Goal: Task Accomplishment & Management: Complete application form

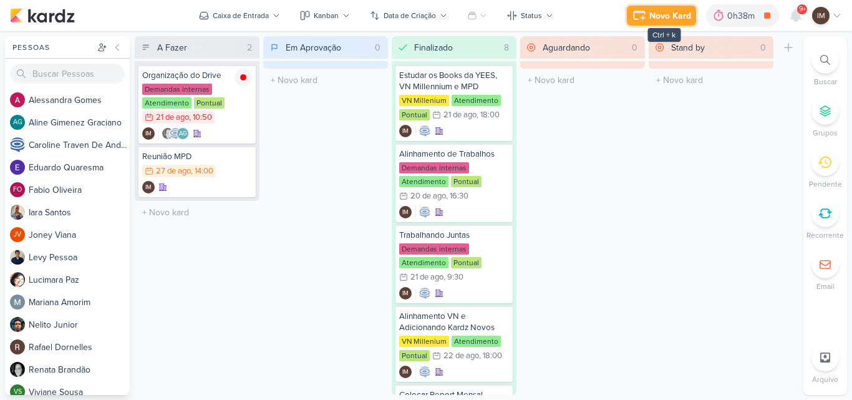
click at [678, 12] on div "Novo Kard" at bounding box center [671, 15] width 42 height 13
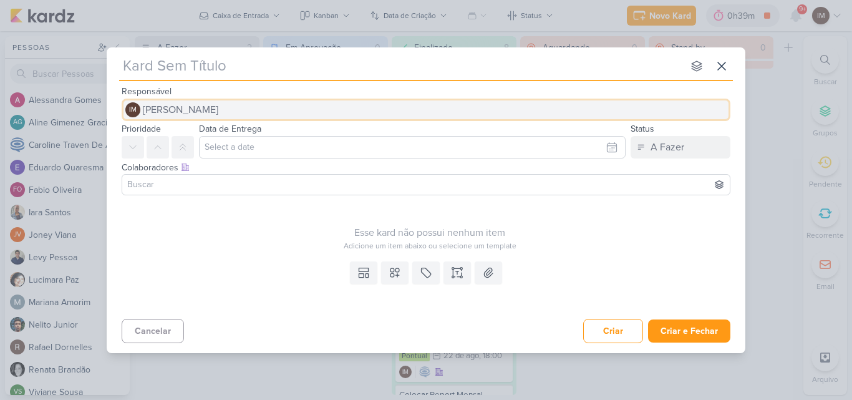
click at [498, 115] on button "IM [PERSON_NAME]" at bounding box center [426, 110] width 609 height 22
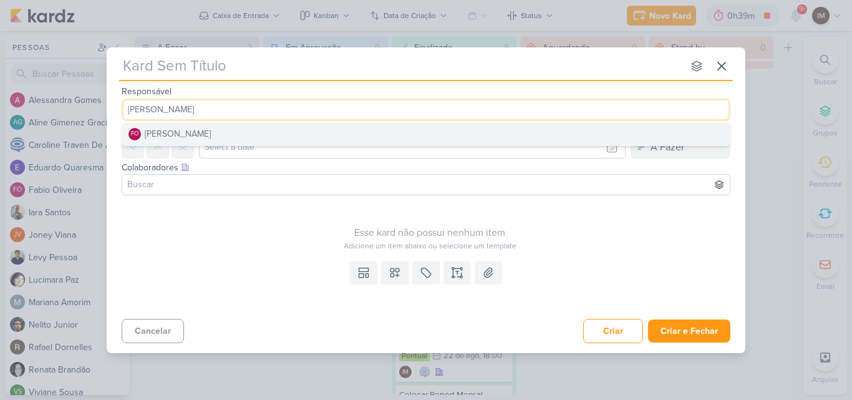
type input "[PERSON_NAME]"
click at [494, 135] on button "FO [PERSON_NAME]" at bounding box center [426, 134] width 608 height 22
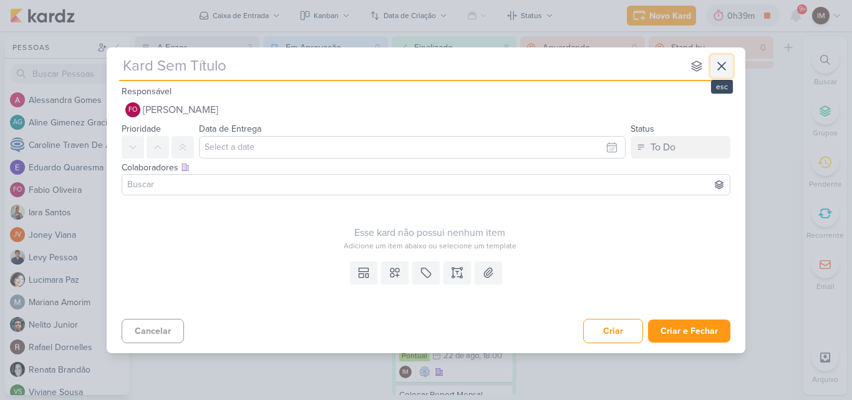
click at [727, 68] on icon at bounding box center [721, 66] width 15 height 15
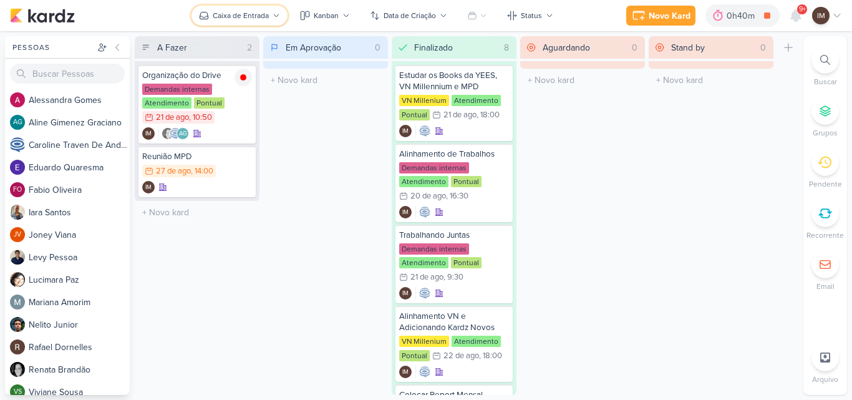
click at [266, 12] on div "Caixa de Entrada" at bounding box center [241, 15] width 56 height 11
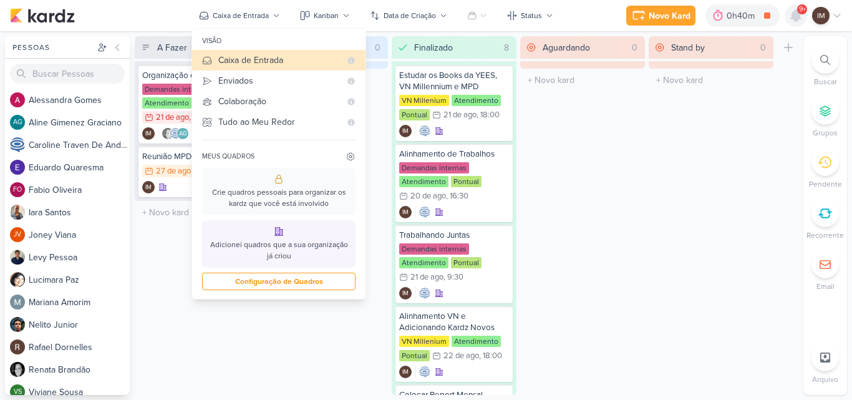
click at [795, 14] on icon at bounding box center [796, 15] width 10 height 11
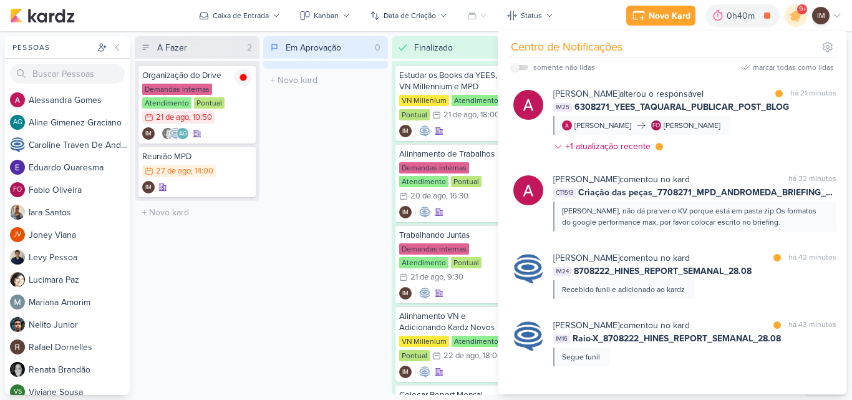
click at [319, 208] on div "Em Aprovação 0 Mover Para Esquerda Mover Para Direita [GEOGRAPHIC_DATA] O títul…" at bounding box center [325, 215] width 125 height 359
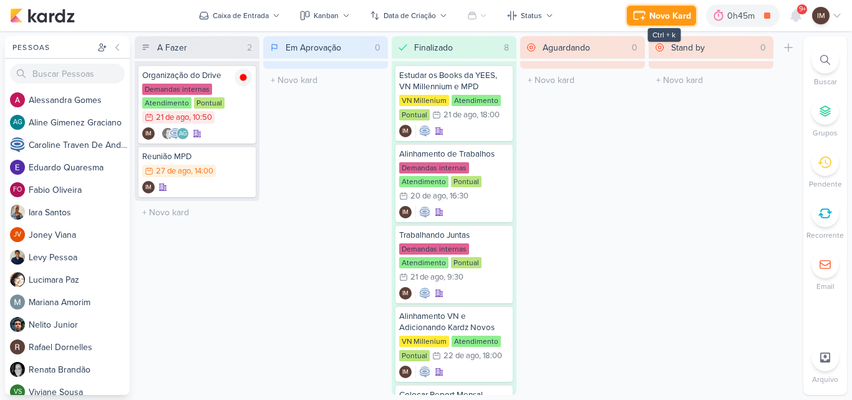
click at [639, 16] on icon at bounding box center [639, 15] width 15 height 15
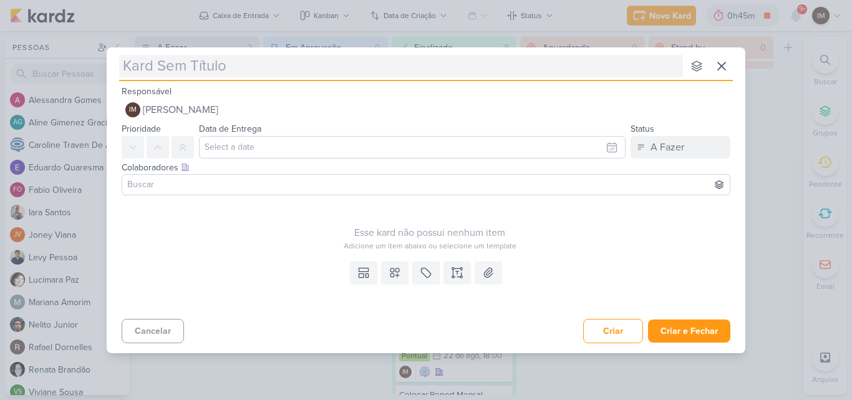
click at [605, 72] on input "text" at bounding box center [401, 66] width 564 height 22
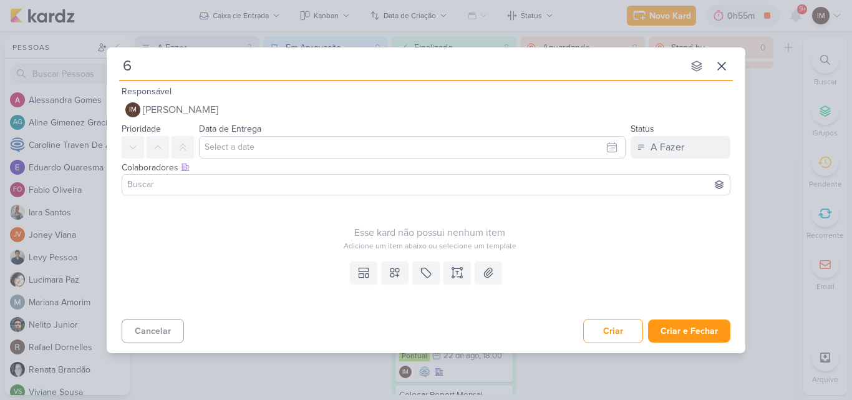
type input "66"
type input "6608"
type input "6608271"
type input "6608271_"
type input "6608271_YEE"
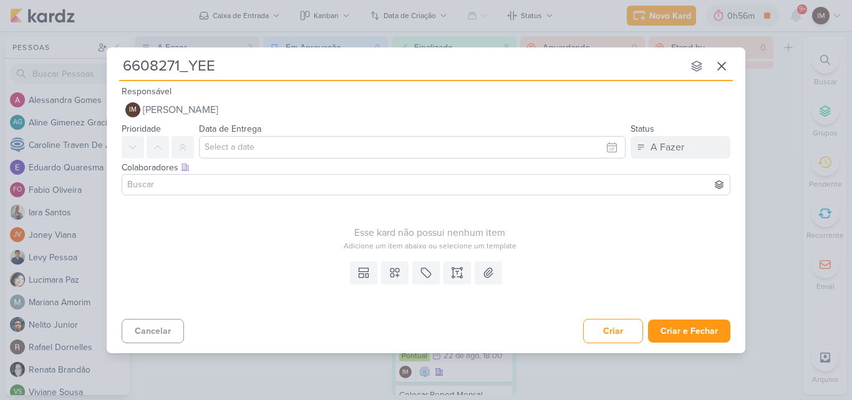
type input "6608271_YEES"
type input "6608271_YEES_"
type input "6608271_YEES_CR"
type input "6608271_YEES_CRIA"
type input "6608271_YEES_CRIAL"
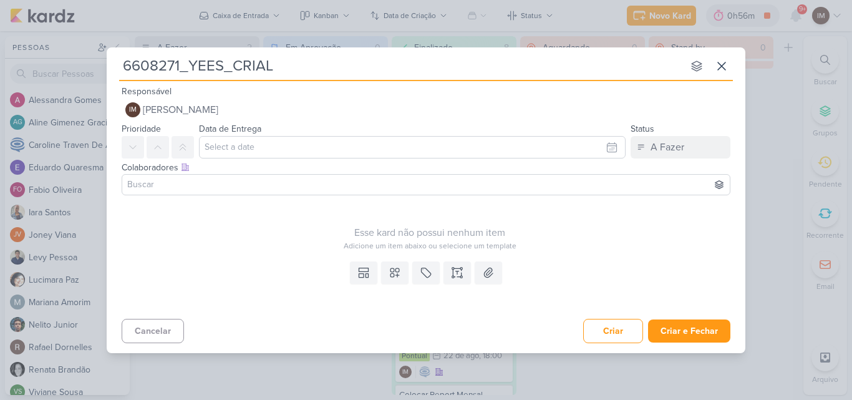
type input "6608271_YEES_CRIA"
type input "6608271_YEES_CRIACCCCC"
type input "6608271_YEES_CRIACC"
type input "6608271_YEES_CRIACA"
type input "6608271_YEES_CRIACAO"
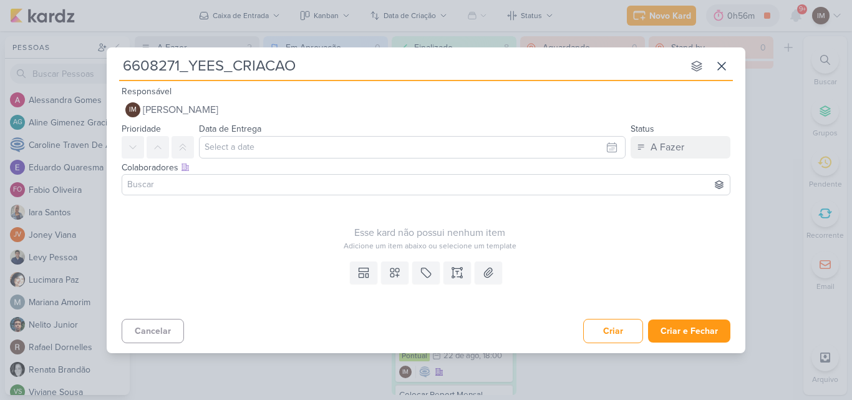
type input "6608271_YEES_CRIACAO_"
type input "6608271_YEES_CRIACAO_-"
type input "6608271_YEES_CRIACAO_p"
type input "6608271_YEES_CRIACAO_po"
type input "6608271_YEES_CRIACAO_"
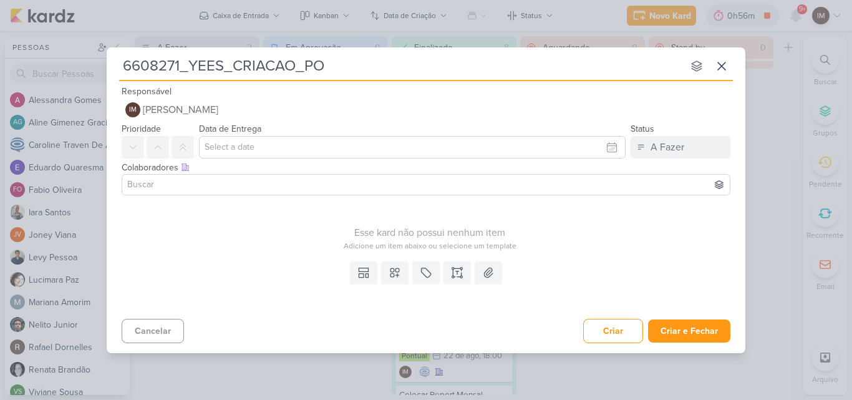
type input "6608271_YEES_CRIACAO_POP"
type input "6608271_YEES_CRIACAO_POP-"
type input "6608271_YEES_CRIACAO_POP-UO"
type input "6608271_YEES_CRIACAO_POP-UP"
type input "6608271_YEES_CRIACAO_POP-UP_"
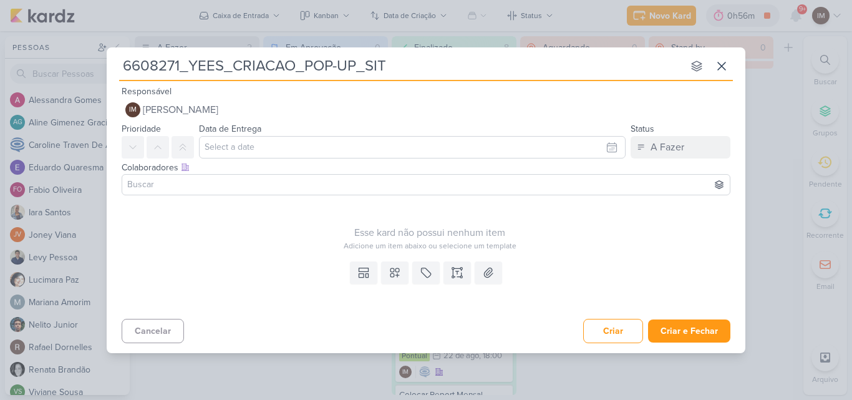
type input "6608271_YEES_CRIACAO_POP-UP_SITE"
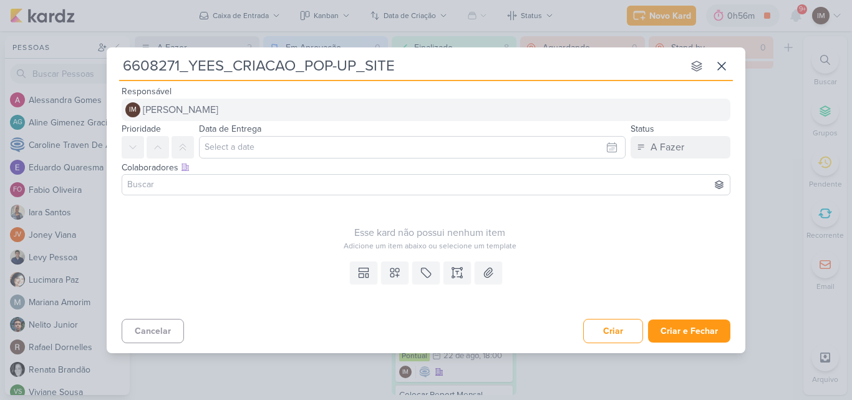
type input "6608271_YEES_CRIACAO_POP-UP_SITE"
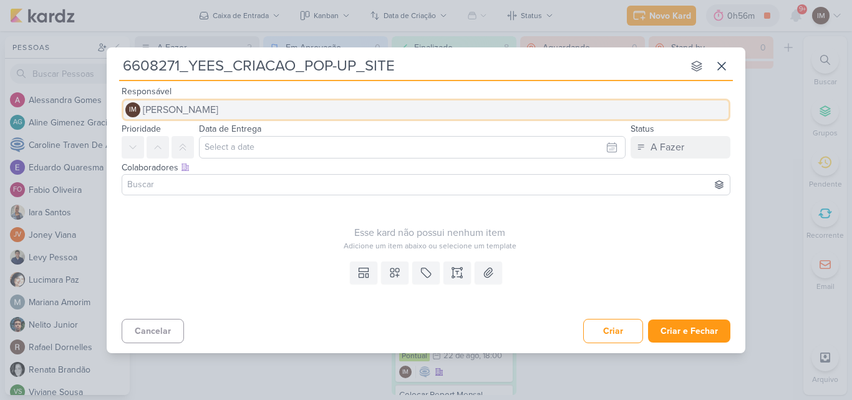
click at [480, 105] on button "IM [PERSON_NAME]" at bounding box center [426, 110] width 609 height 22
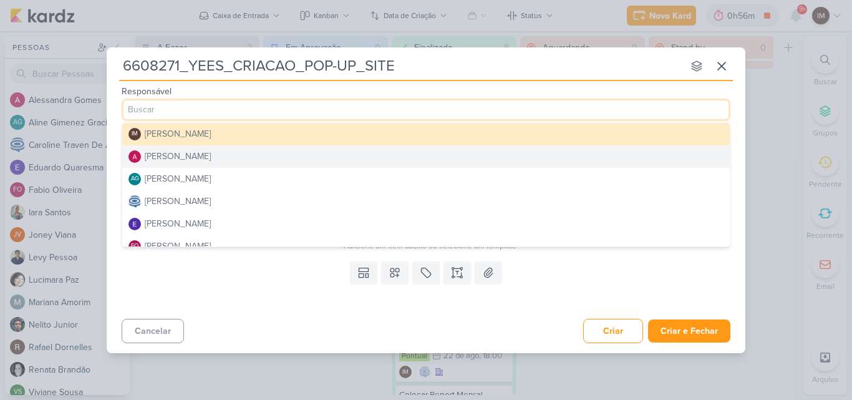
click at [477, 158] on button "[PERSON_NAME]" at bounding box center [426, 156] width 608 height 22
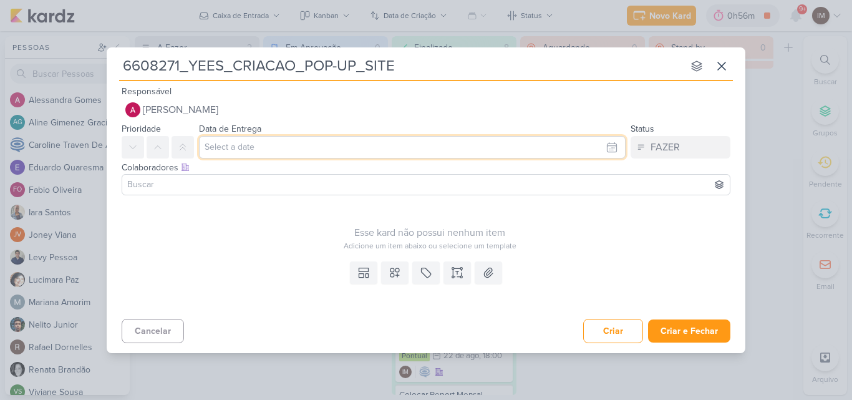
click at [474, 152] on input "text" at bounding box center [412, 147] width 427 height 22
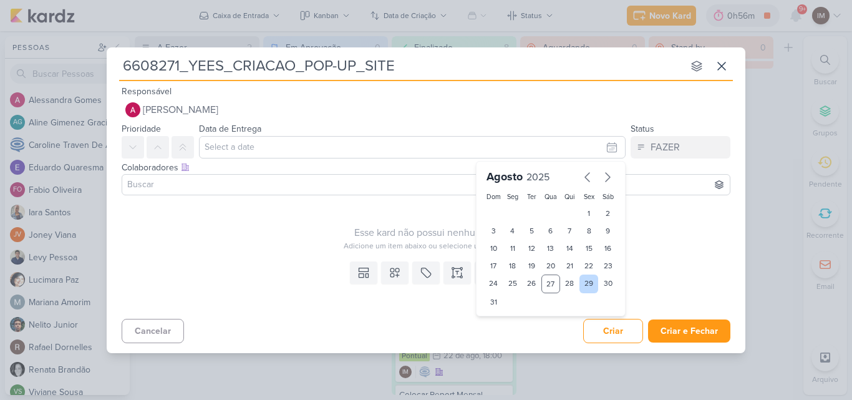
click at [590, 283] on div "29" at bounding box center [589, 284] width 19 height 19
type input "[DATE] 23:59"
click at [513, 322] on select "00 01 02 03 04 05 06 07 08 09 10 11 12 13 14 15 16 17 18 19 20 21 22 23" at bounding box center [512, 323] width 17 height 15
select select "12"
click at [504, 316] on select "00 01 02 03 04 05 06 07 08 09 10 11 12 13 14 15 16 17 18 19 20 21 22 23" at bounding box center [512, 323] width 17 height 15
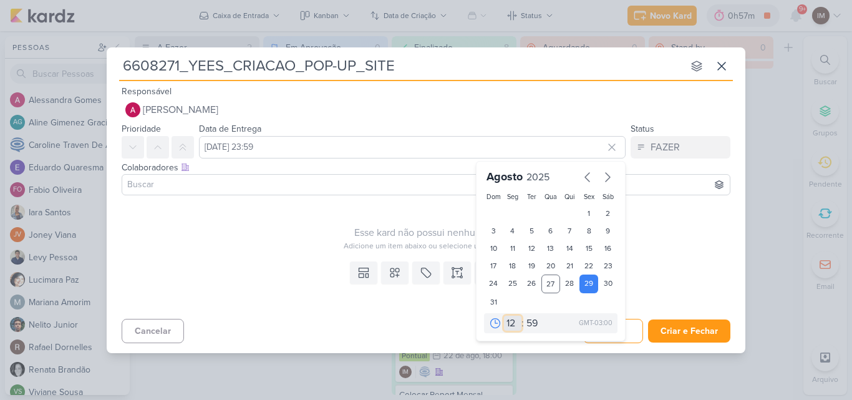
type input "[DATE] 12:59"
click at [537, 322] on select "00 05 10 15 20 25 30 35 40 45 50 55 59" at bounding box center [532, 323] width 17 height 15
select select "0"
click at [524, 316] on select "00 05 10 15 20 25 30 35 40 45 50 55 59" at bounding box center [532, 323] width 17 height 15
type input "[DATE] 12:00"
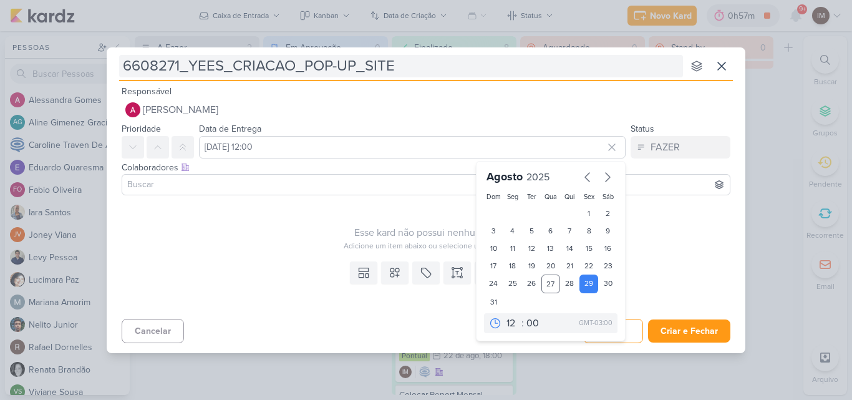
click at [233, 68] on input "6608271_YEES_CRIACAO_POP-UP_SITE" at bounding box center [401, 66] width 564 height 22
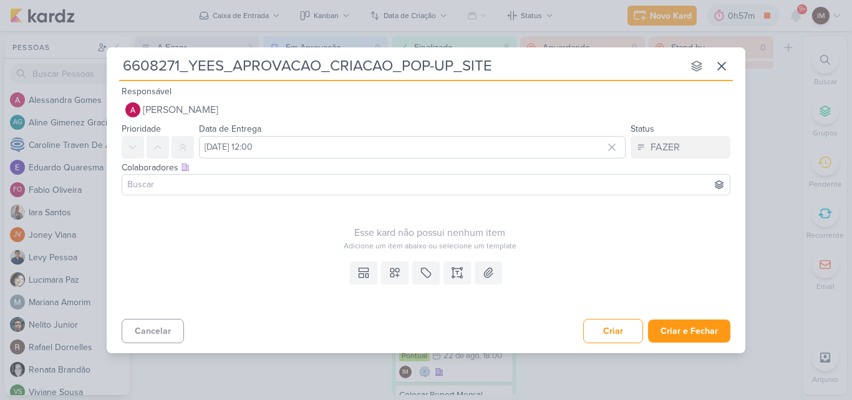
type input "6608271_YEES_APROVACAO_CRIACAO_POP-UP_SITE"
click at [288, 185] on input at bounding box center [426, 184] width 603 height 15
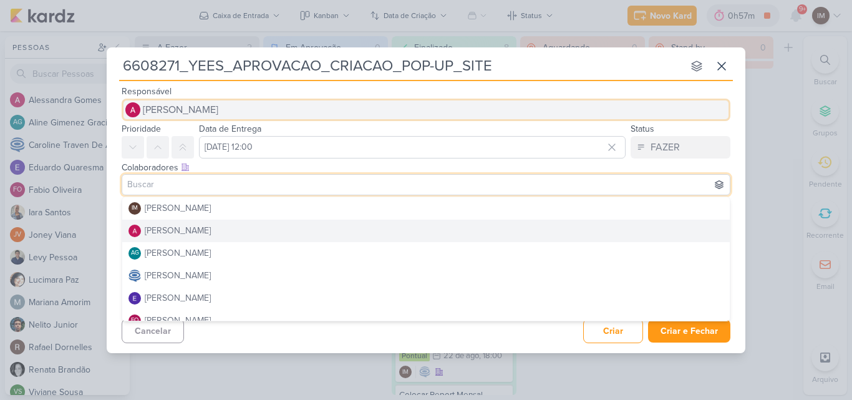
click at [292, 110] on button "[PERSON_NAME]" at bounding box center [426, 110] width 609 height 22
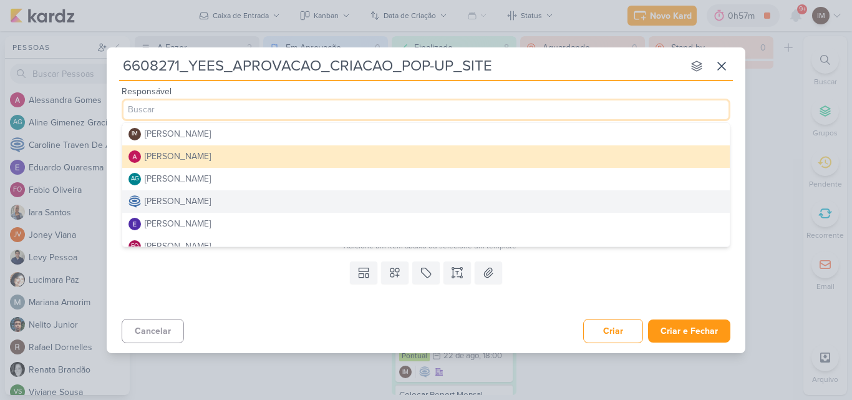
click at [282, 200] on button "[PERSON_NAME]" at bounding box center [426, 201] width 608 height 22
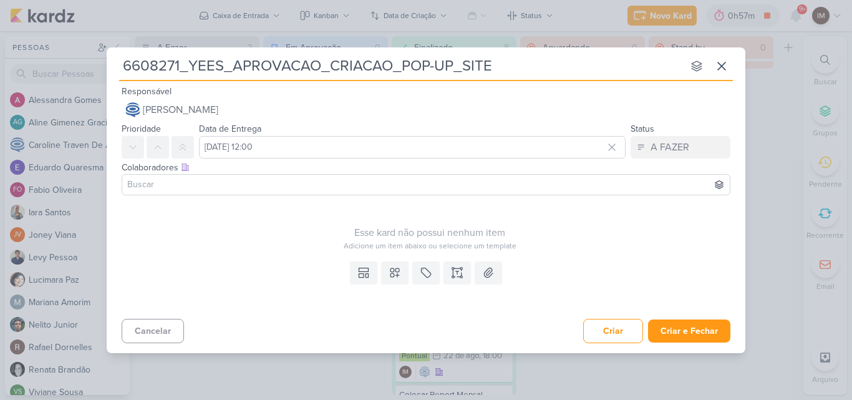
click at [281, 182] on input at bounding box center [426, 184] width 603 height 15
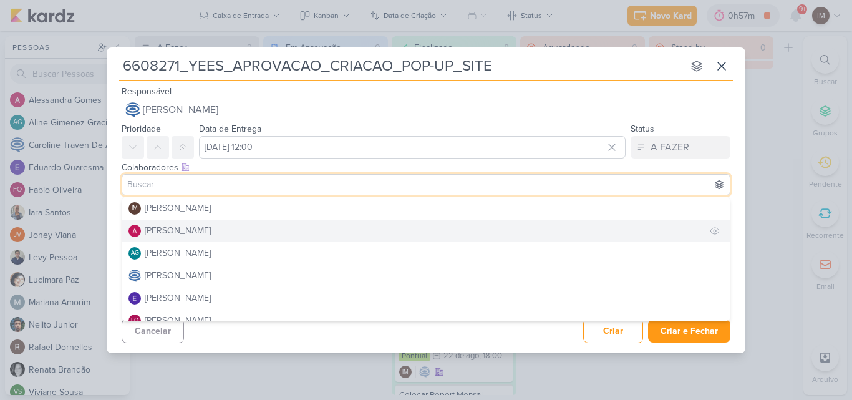
click at [275, 235] on button "[PERSON_NAME]" at bounding box center [426, 231] width 608 height 22
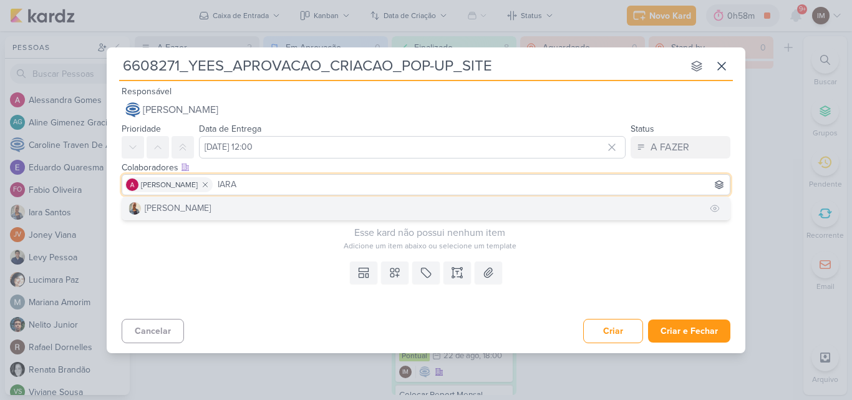
type input "IARA"
click at [270, 218] on button "[PERSON_NAME]" at bounding box center [426, 208] width 608 height 22
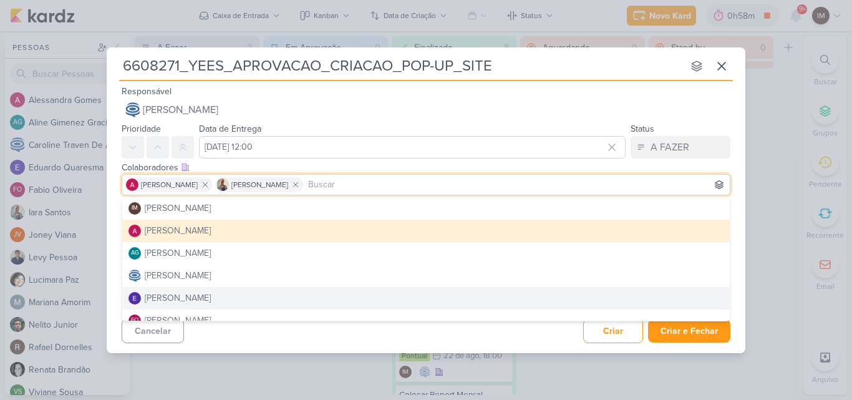
click at [302, 330] on div "Cancelar Criar Criar e Fechar Ctrl + Enter" at bounding box center [426, 330] width 639 height 32
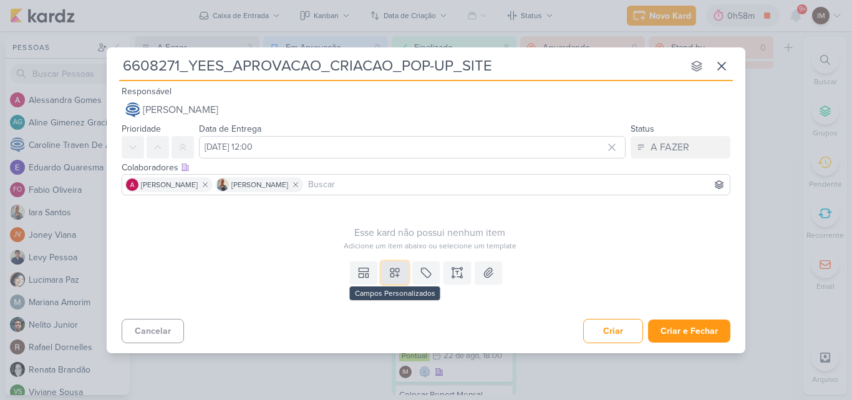
click at [387, 270] on button at bounding box center [394, 272] width 27 height 22
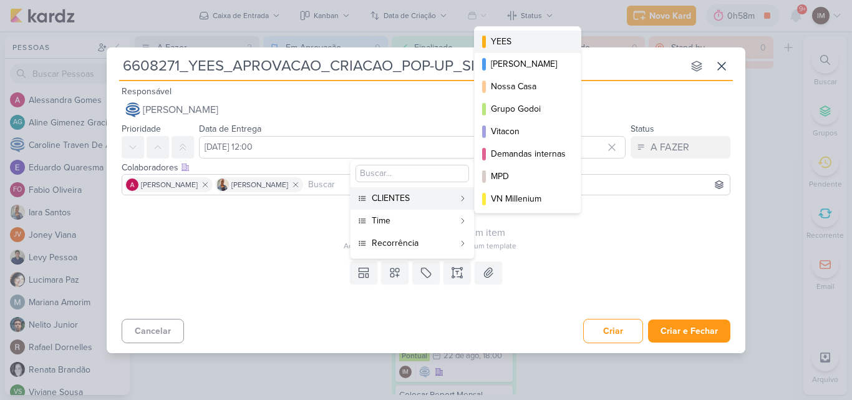
click at [510, 44] on div "YEES" at bounding box center [528, 41] width 75 height 13
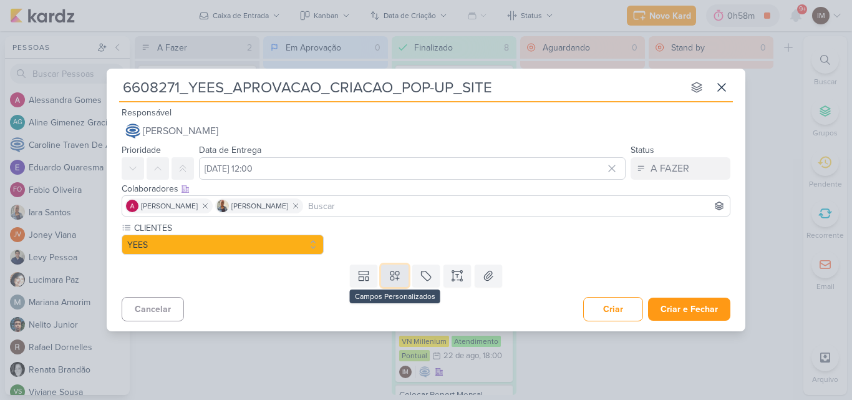
click at [392, 280] on icon at bounding box center [395, 276] width 12 height 12
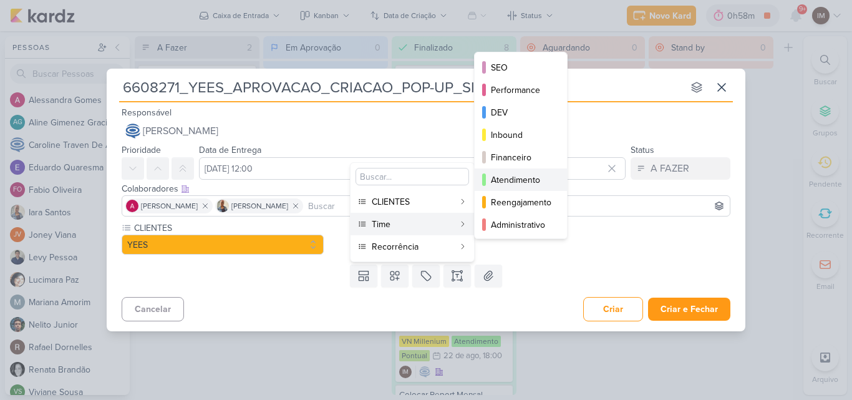
click at [505, 175] on div "Atendimento" at bounding box center [521, 179] width 61 height 13
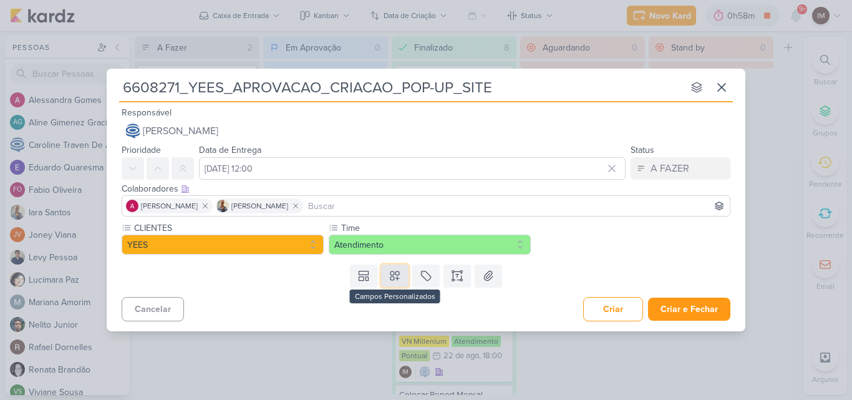
click at [397, 281] on icon at bounding box center [395, 276] width 12 height 12
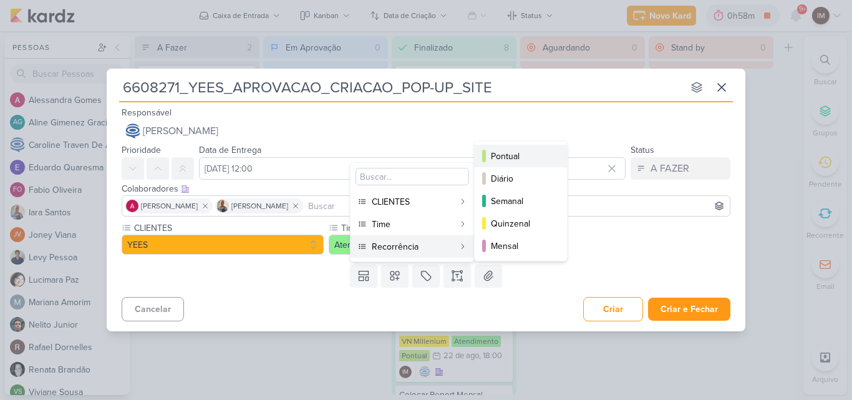
click at [520, 153] on div "Pontual" at bounding box center [521, 156] width 61 height 13
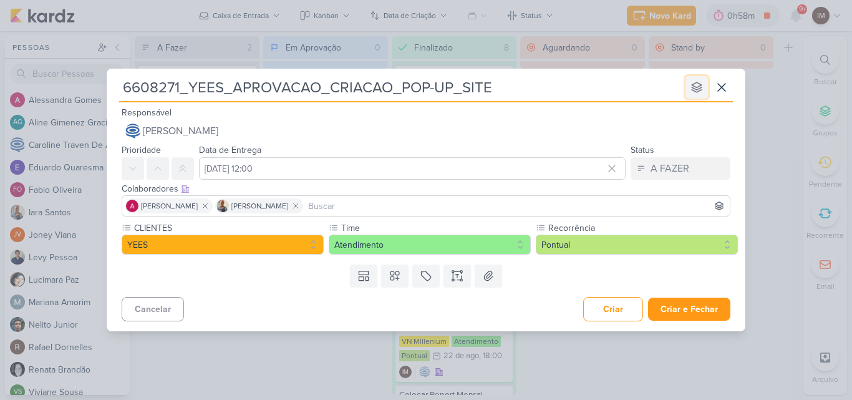
click at [695, 82] on icon at bounding box center [697, 87] width 12 height 12
click at [542, 282] on div "Templates Campos Personalizados CLIENTES [PERSON_NAME] MPD" at bounding box center [426, 276] width 639 height 32
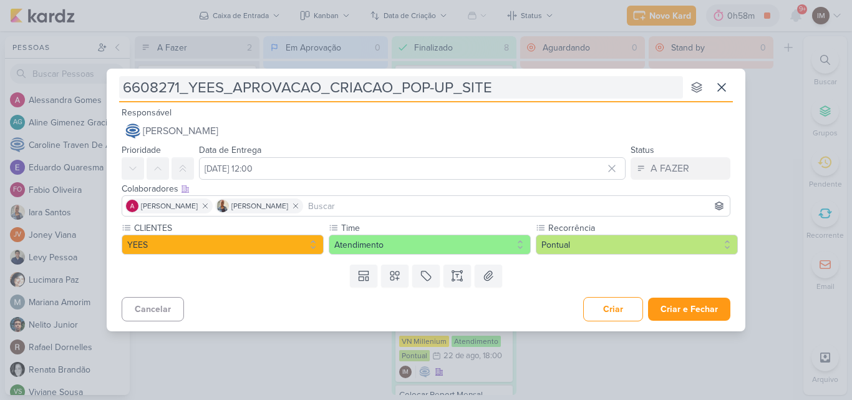
click at [604, 89] on input "6608271_YEES_APROVACAO_CRIACAO_POP-UP_SITE" at bounding box center [401, 87] width 564 height 22
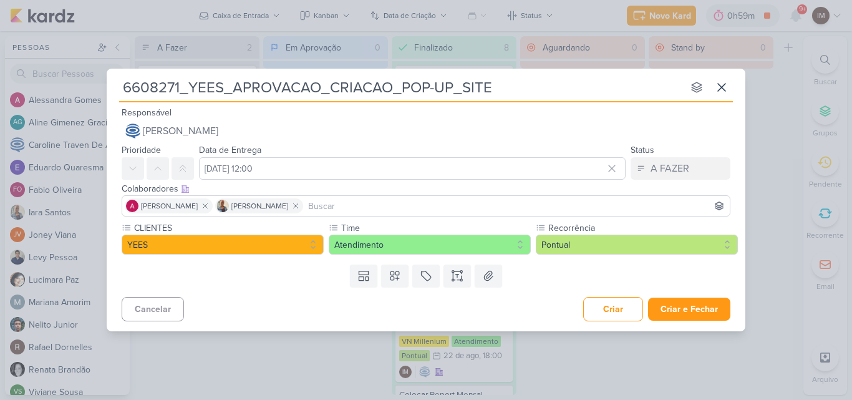
drag, startPoint x: 604, startPoint y: 72, endPoint x: 578, endPoint y: 96, distance: 35.3
click at [578, 96] on input "6608271_YEES_APROVACAO_CRIACAO_POP-UP_SITE" at bounding box center [401, 87] width 564 height 22
click at [717, 85] on icon at bounding box center [721, 87] width 15 height 15
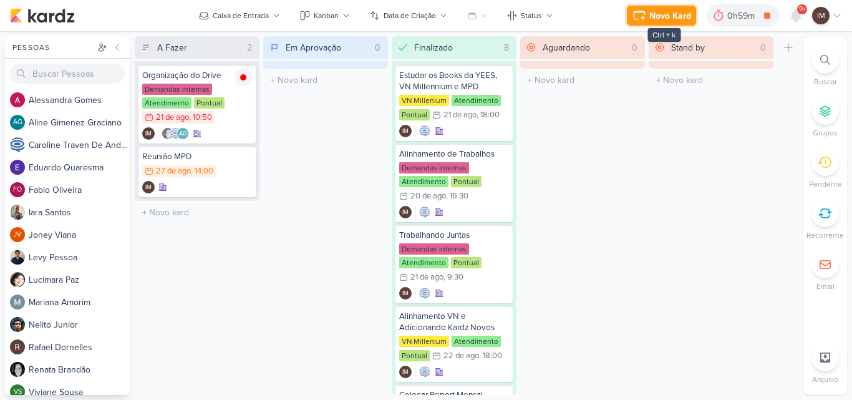
click at [678, 11] on div "Novo Kard" at bounding box center [671, 15] width 42 height 13
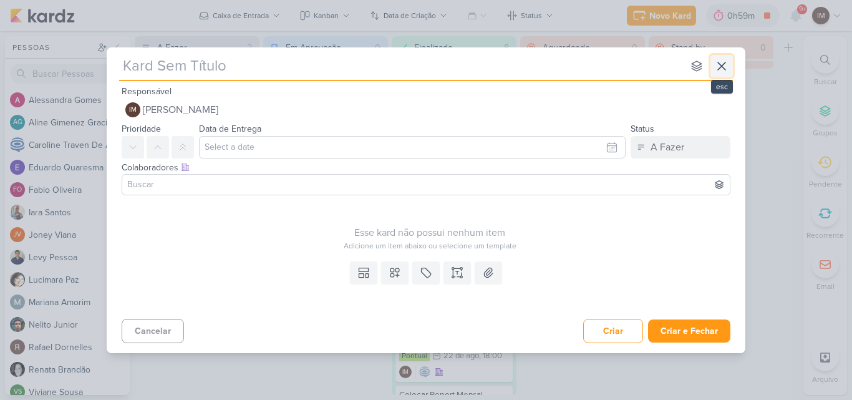
click at [719, 69] on icon at bounding box center [721, 65] width 7 height 7
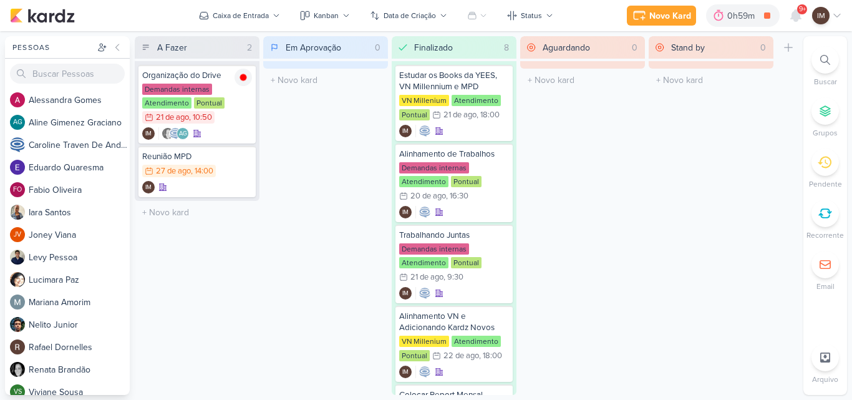
click at [659, 2] on div "Novo Kard Ctrl + k 0h59m Organização do Drive 0h30m Hoje 0h59m Semana 0h30m Mês…" at bounding box center [426, 15] width 832 height 31
click at [662, 20] on div "Novo Kard" at bounding box center [671, 15] width 42 height 13
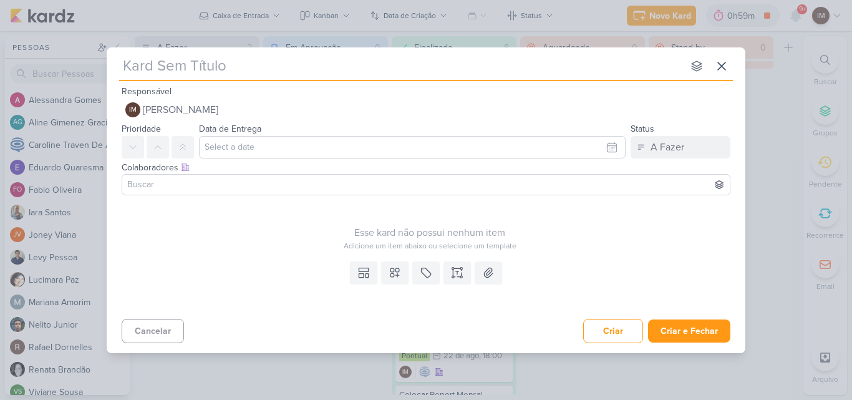
click at [240, 34] on div "nenhum grupo disponível esc Responsável IM [PERSON_NAME] Nenhum contato encontr…" at bounding box center [426, 200] width 852 height 400
click at [245, 19] on div "nenhum grupo disponível esc Responsável IM [PERSON_NAME] Nenhum contato encontr…" at bounding box center [426, 200] width 852 height 400
click at [724, 67] on icon at bounding box center [721, 66] width 15 height 15
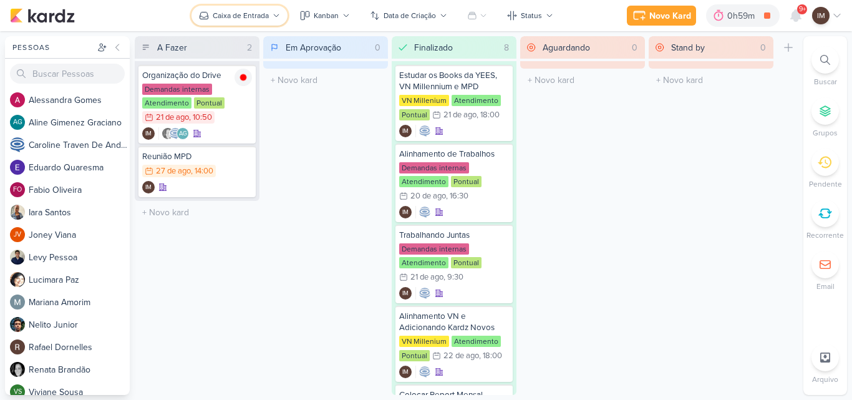
click at [272, 21] on button "Caixa de Entrada" at bounding box center [240, 16] width 96 height 20
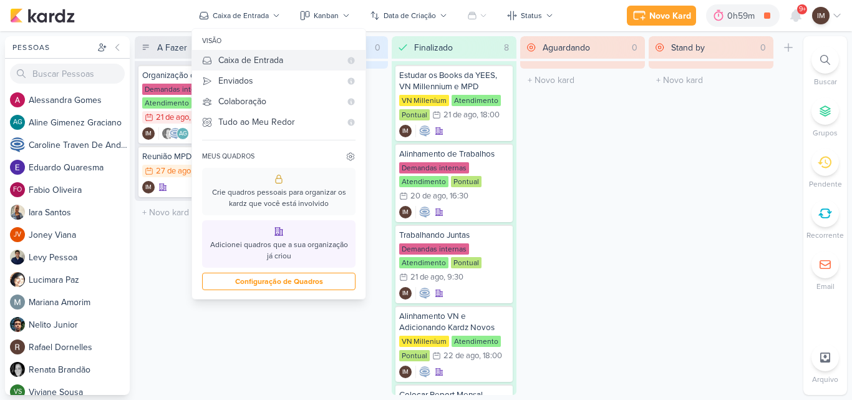
click at [284, 59] on div "Caixa de Entrada" at bounding box center [279, 60] width 122 height 13
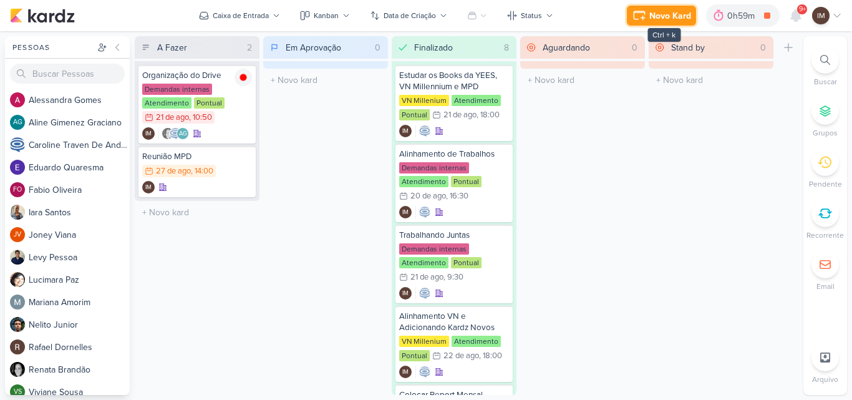
click at [651, 20] on div "Novo Kard" at bounding box center [671, 15] width 42 height 13
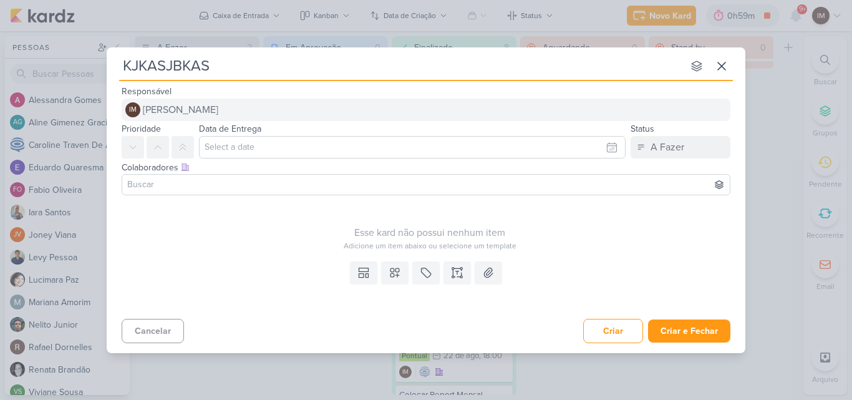
type input "KJKASJBKASB"
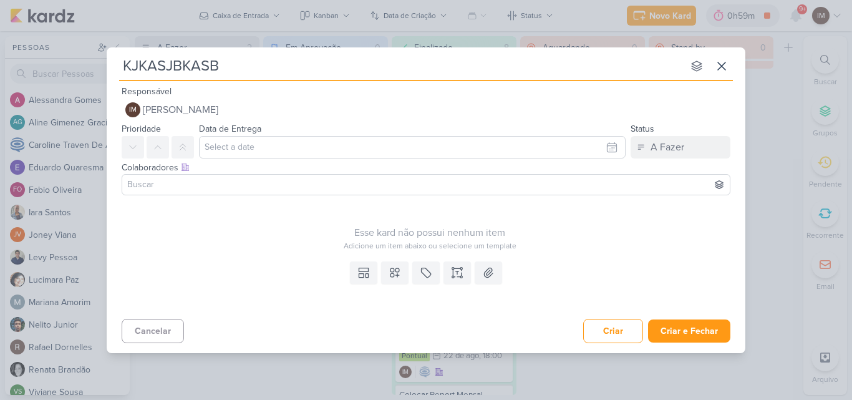
type input "KJKASJBKASB"
click at [543, 146] on input "text" at bounding box center [412, 147] width 427 height 22
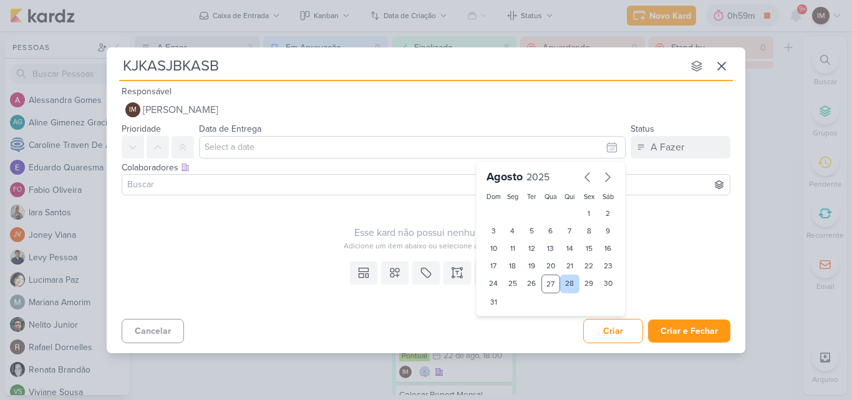
click at [565, 277] on div "28" at bounding box center [569, 284] width 19 height 19
type input "[DATE] 23:59"
click at [396, 190] on input at bounding box center [426, 184] width 603 height 15
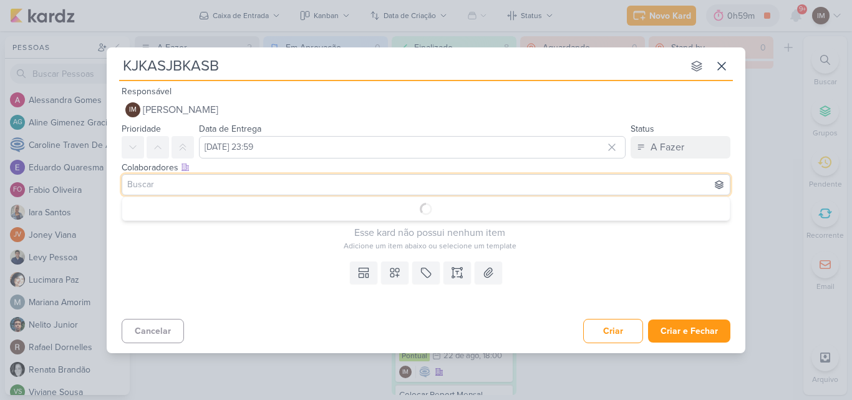
click at [396, 190] on input at bounding box center [426, 184] width 603 height 15
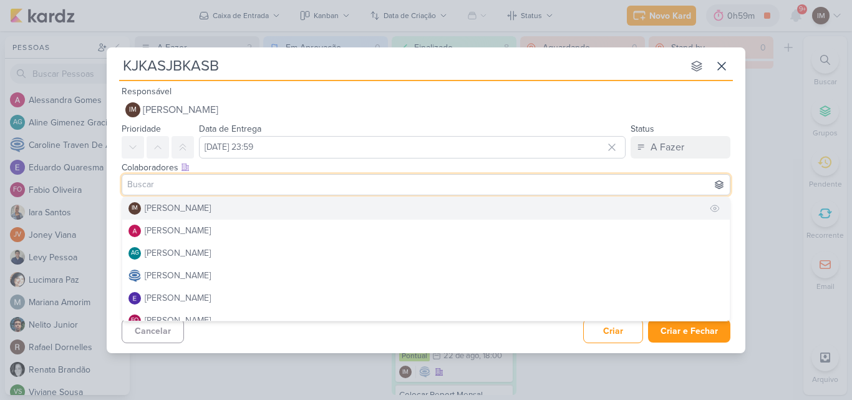
click at [392, 217] on button "IM [PERSON_NAME]" at bounding box center [426, 208] width 608 height 22
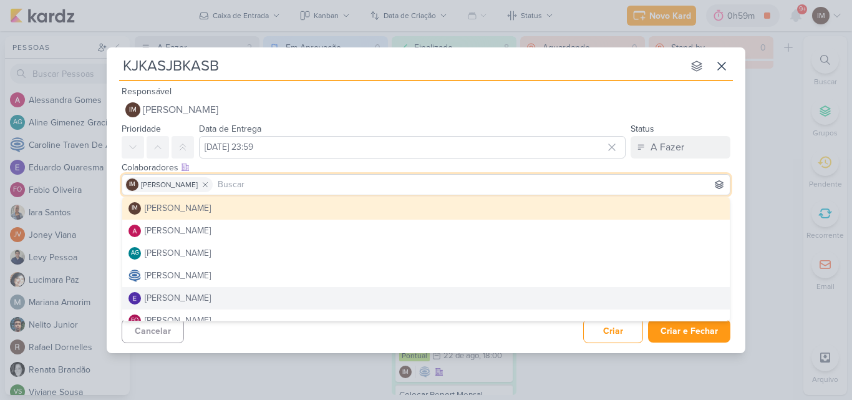
click at [303, 339] on div "Cancelar Criar Criar e Fechar Ctrl + Enter" at bounding box center [426, 330] width 639 height 32
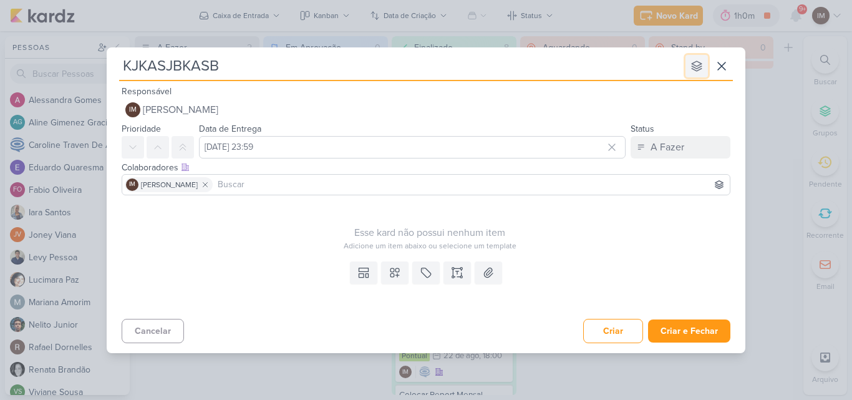
click at [693, 64] on icon at bounding box center [697, 66] width 10 height 10
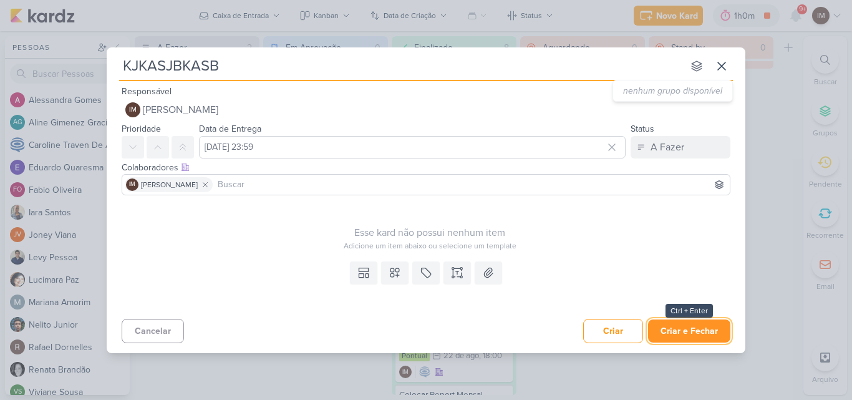
click at [698, 324] on button "Criar e Fechar" at bounding box center [689, 330] width 82 height 23
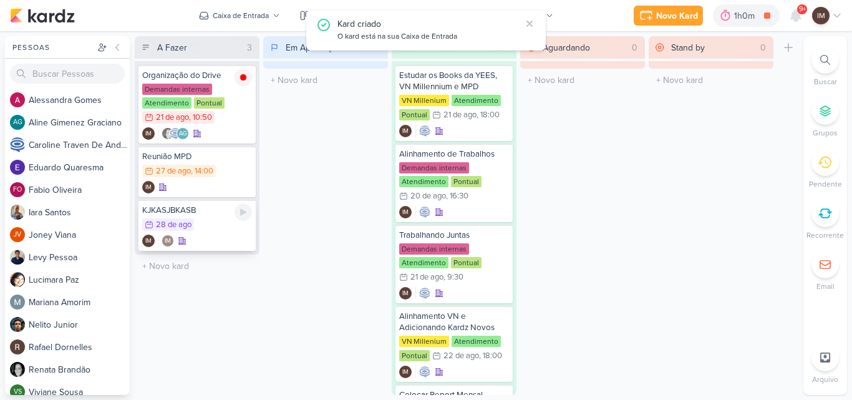
click at [220, 247] on div "KJKASJBKASB 28/8 [DATE] IM IM" at bounding box center [197, 225] width 117 height 51
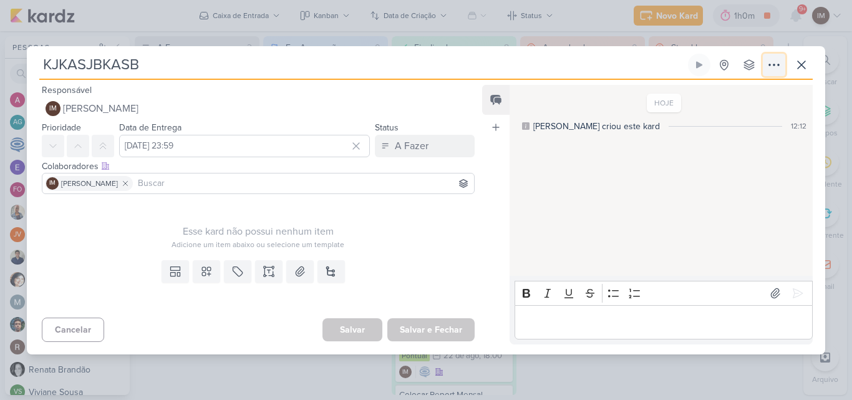
click at [772, 62] on icon at bounding box center [774, 64] width 15 height 15
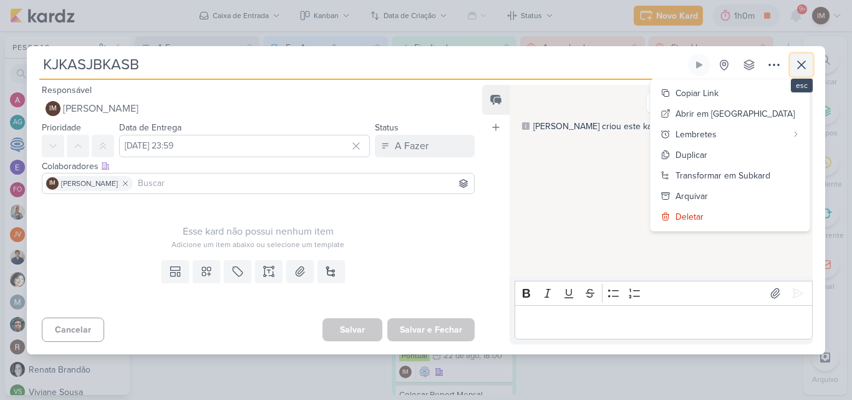
click at [799, 69] on icon at bounding box center [801, 64] width 15 height 15
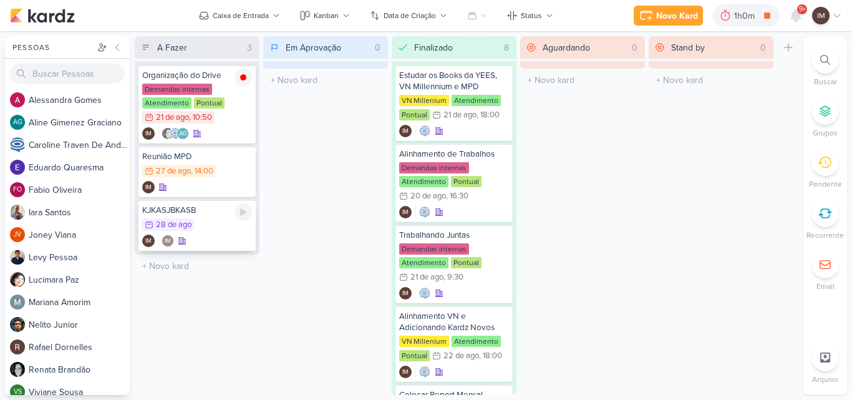
click at [232, 244] on div "IM IM" at bounding box center [197, 241] width 110 height 12
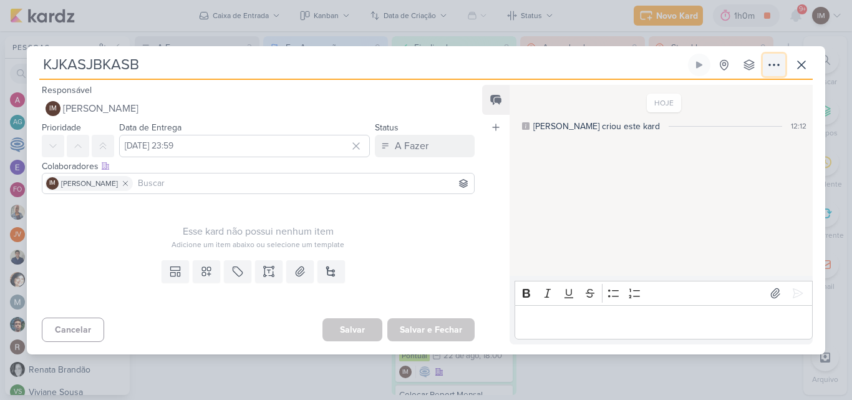
click at [767, 66] on icon at bounding box center [774, 64] width 15 height 15
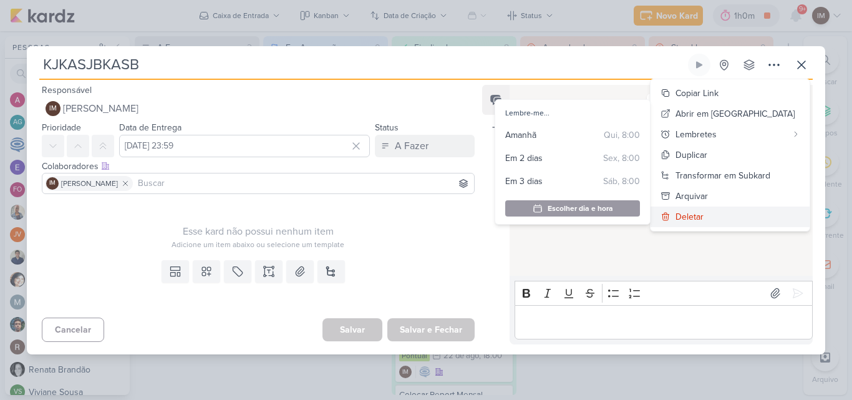
click at [736, 221] on button "Deletar" at bounding box center [730, 217] width 159 height 21
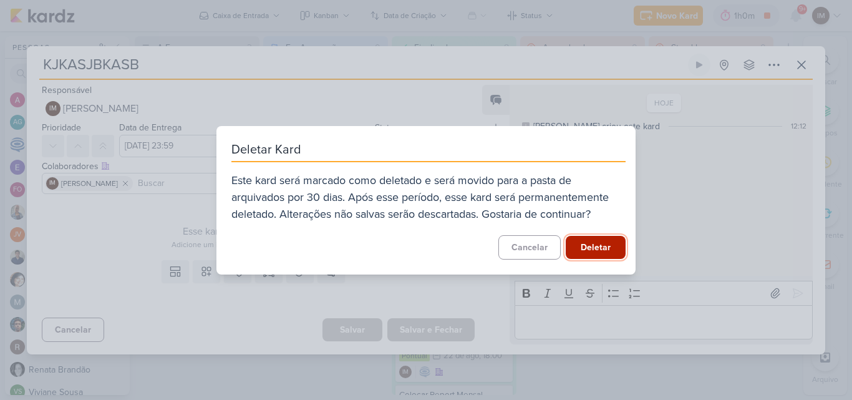
click at [593, 239] on button "Deletar" at bounding box center [596, 247] width 60 height 23
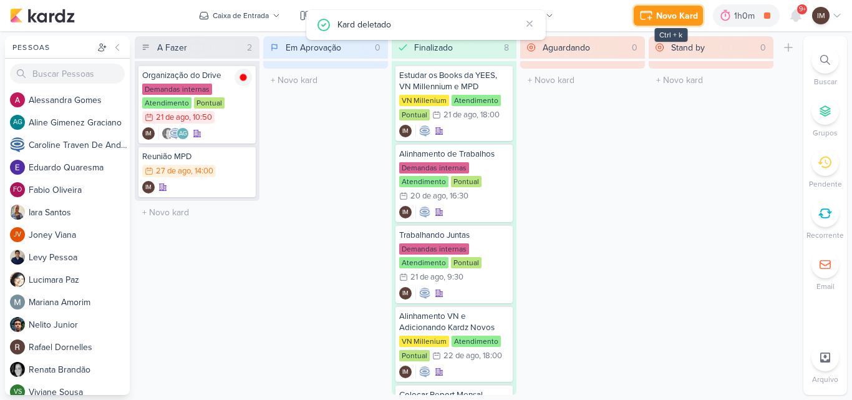
click at [645, 16] on icon at bounding box center [646, 15] width 15 height 15
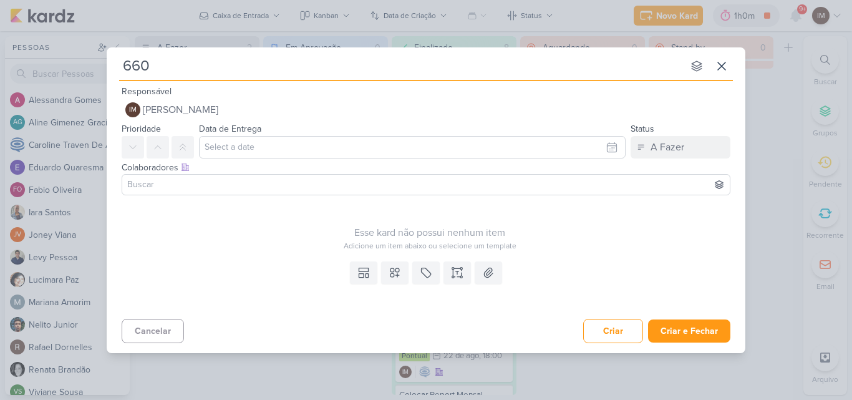
type input "6608"
type input "660825"
type input "660827"
type input "6608271_"
type input "6608271_YE"
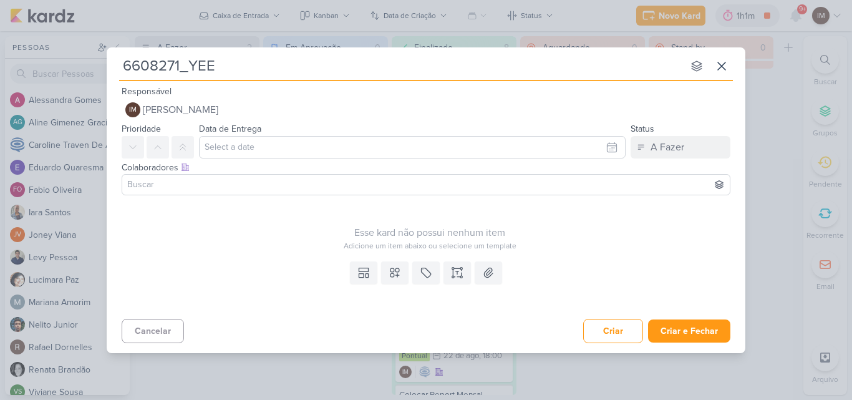
type input "6608271_YEES"
type input "6608271_YEES_"
type input "6608271_YEES_CR"
type input "6608271_YEES_CRIA"
type input "6608271_YEES_CRIACAO"
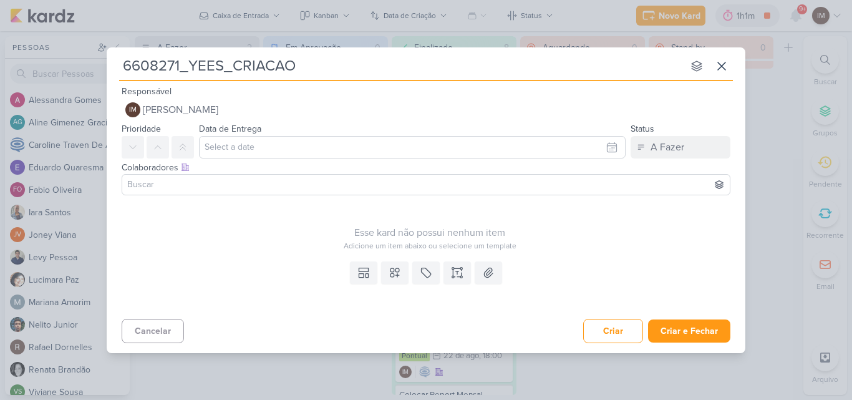
type input "6608271_YEES_CRIACAO_"
type input "6608271_YEES_CRIACAO_P"
type input "6608271_YEES_CRIACAO_POP"
type input "6608271_YEES_CRIACAO_POP-"
type input "6608271_YEES_CRIACAO_POP-U"
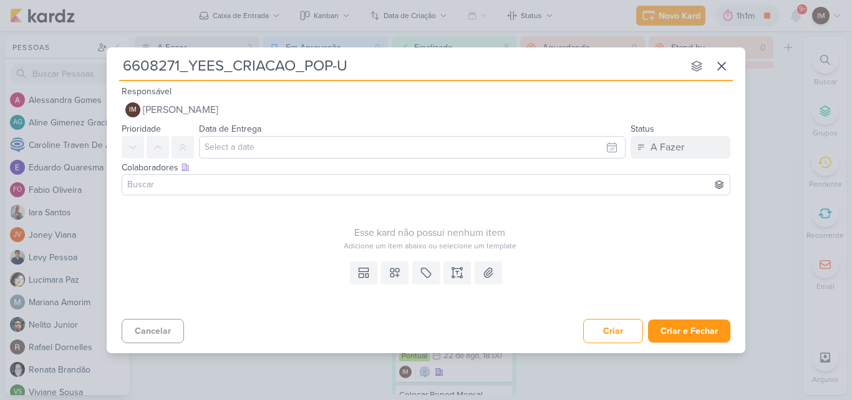
type input "6608271_YEES_CRIACAO_POP-UP"
type input "6608271_YEES_CRIACAO_POP-UP-"
type input "6608271_YEES_CRIACAO_POP-UP_"
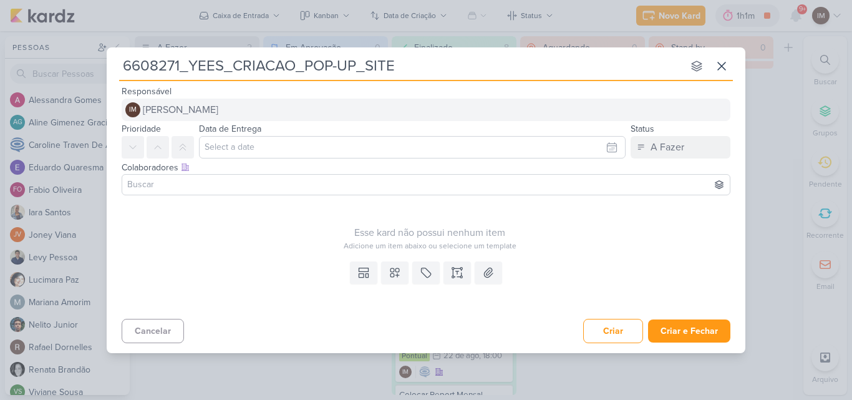
type input "6608271_YEES_CRIACAO_POP-UP_SITE"
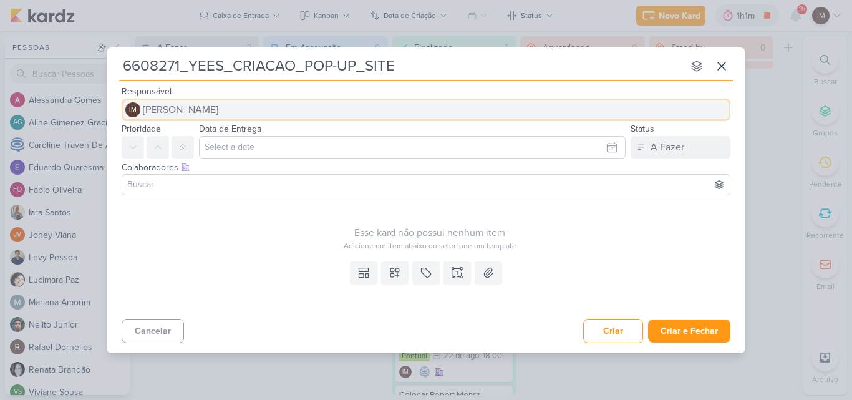
click at [469, 110] on button "IM [PERSON_NAME]" at bounding box center [426, 110] width 609 height 22
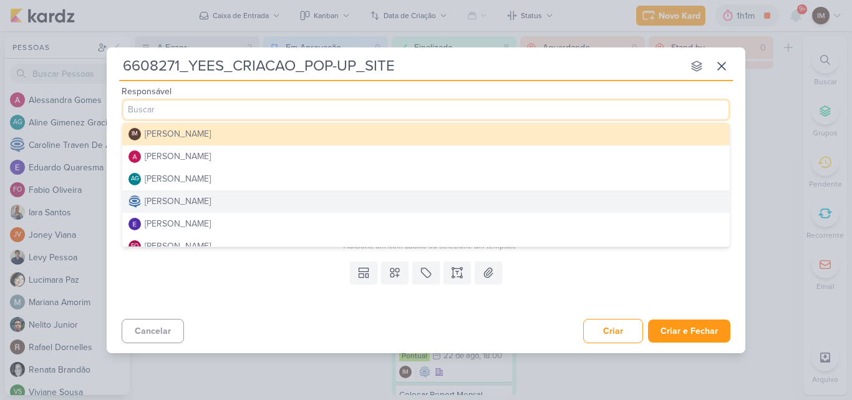
click at [447, 203] on button "[PERSON_NAME]" at bounding box center [426, 201] width 608 height 22
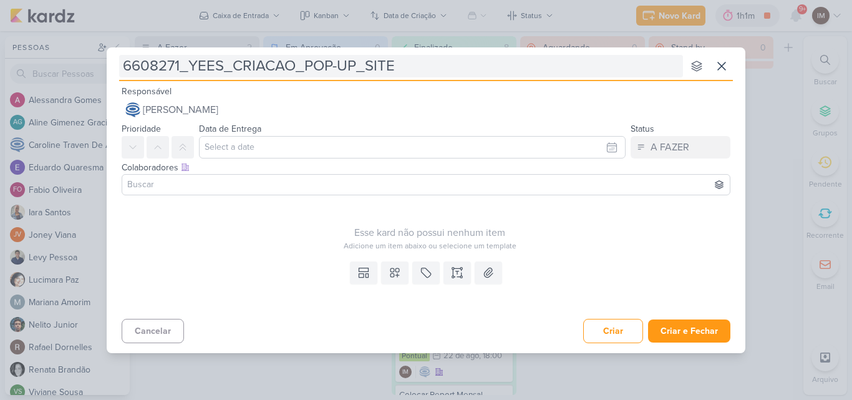
click at [223, 67] on input "6608271_YEES_CRIACAO_POP-UP_SITE" at bounding box center [401, 66] width 564 height 22
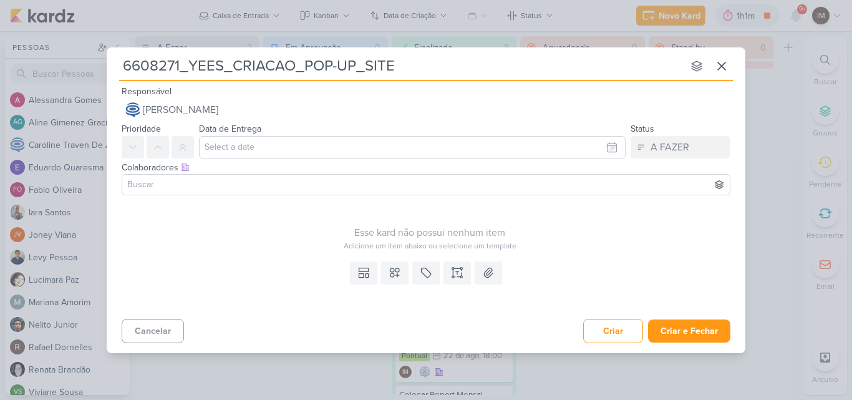
click at [191, 67] on input "6608271_YEES_CRIACAO_POP-UP_SITE" at bounding box center [401, 66] width 564 height 22
type input "6608271_APROYEES_CRIACAO_POP-UP_SITE"
type input "6608271_APROVYEES_CRIACAO_POP-UP_SITE"
type input "6608271_APROVAYEES_CRIACAO_POP-UP_SITE"
type input "6608271_APROVACYEES_CRIACAO_POP-UP_SITE"
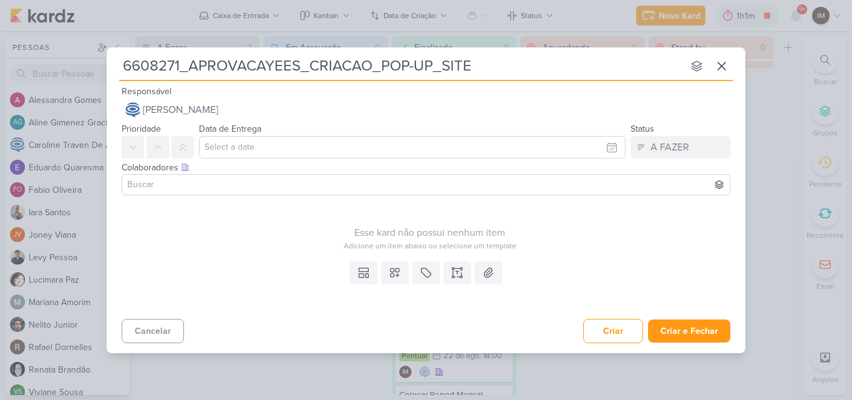
type input "6608271_APROVACAOYEES_CRIACAO_POP-UP_SITE"
type input "6608271_APROVACAO_YEES_CRIACAO_POP-UP_SITE"
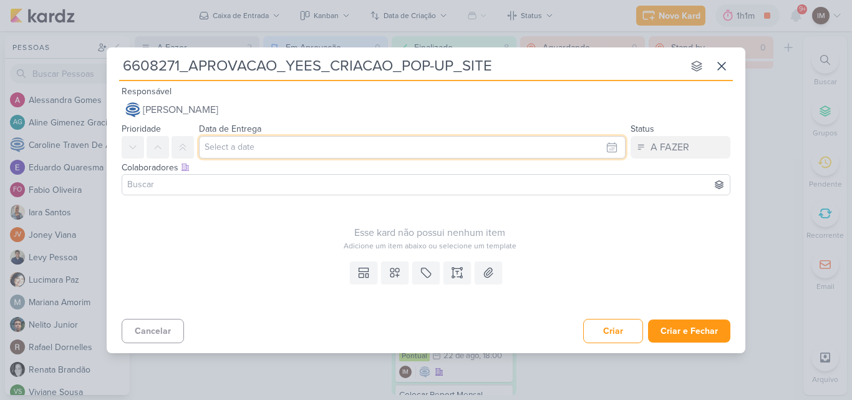
click at [250, 151] on input "text" at bounding box center [412, 147] width 427 height 22
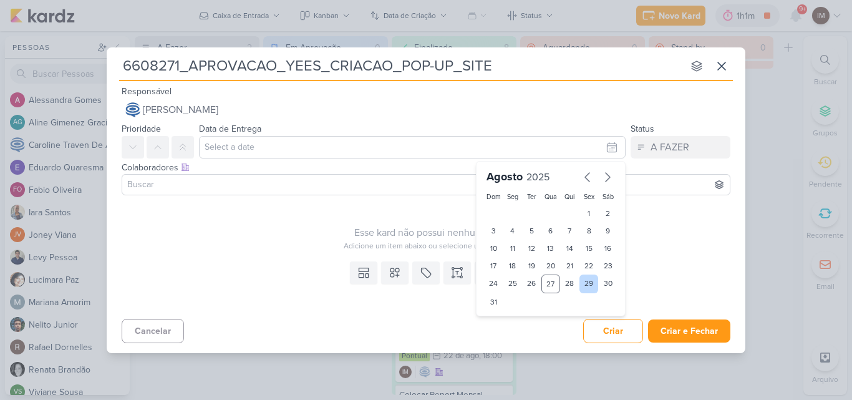
click at [587, 283] on div "29" at bounding box center [589, 284] width 19 height 19
type input "[DATE] 23:59"
click at [511, 323] on select "00 01 02 03 04 05 06 07 08 09 10 11 12 13 14 15 16 17 18 19 20 21 22 23" at bounding box center [512, 323] width 17 height 15
select select "12"
click at [504, 316] on select "00 01 02 03 04 05 06 07 08 09 10 11 12 13 14 15 16 17 18 19 20 21 22 23" at bounding box center [512, 323] width 17 height 15
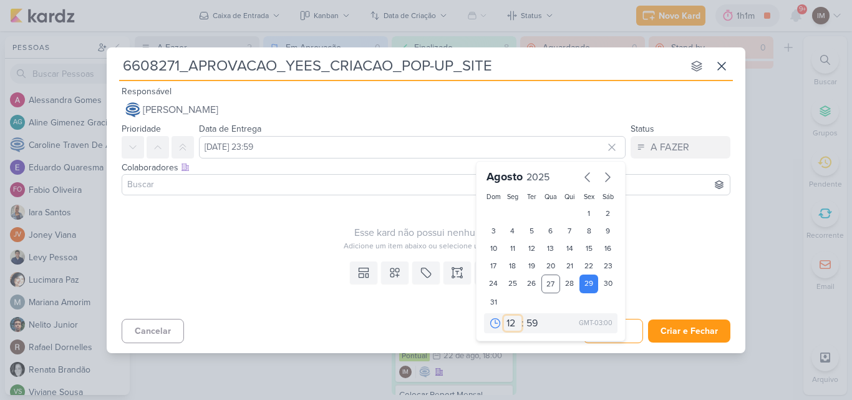
type input "[DATE] 12:59"
click at [535, 321] on select "00 05 10 15 20 25 30 35 40 45 50 55 59" at bounding box center [532, 323] width 17 height 15
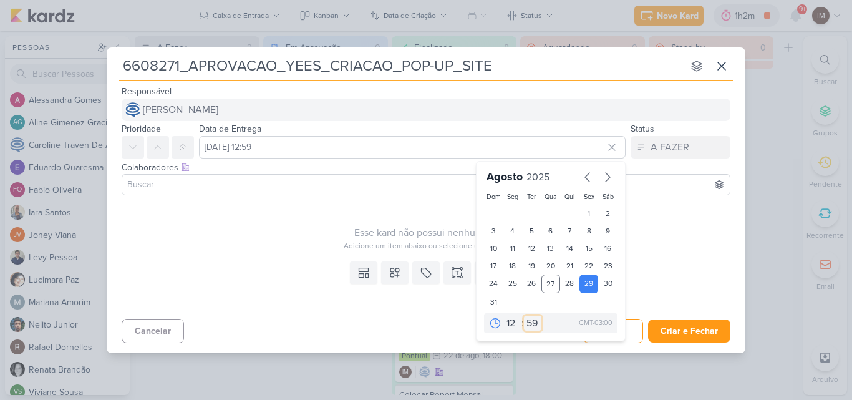
select select "0"
click at [524, 316] on select "00 05 10 15 20 25 30 35 40 45 50 55 59" at bounding box center [532, 323] width 17 height 15
type input "[DATE] 12:00"
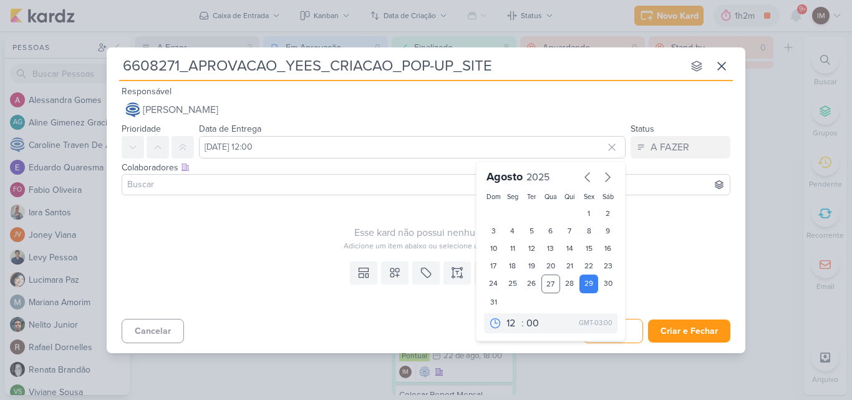
click at [429, 178] on input at bounding box center [426, 184] width 603 height 15
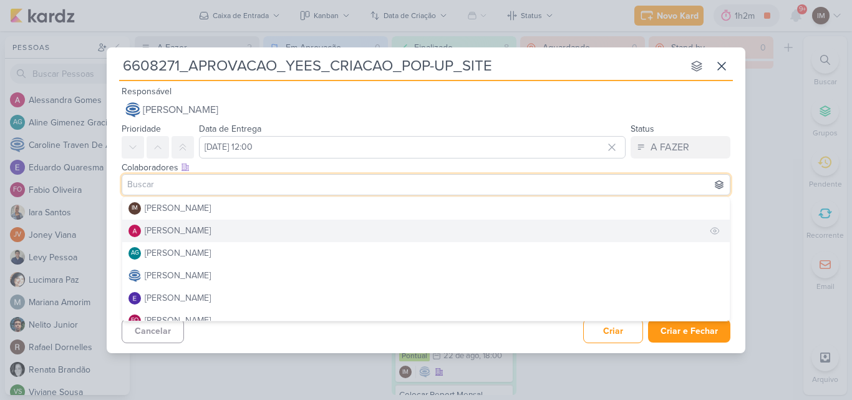
click at [424, 231] on button "[PERSON_NAME]" at bounding box center [426, 231] width 608 height 22
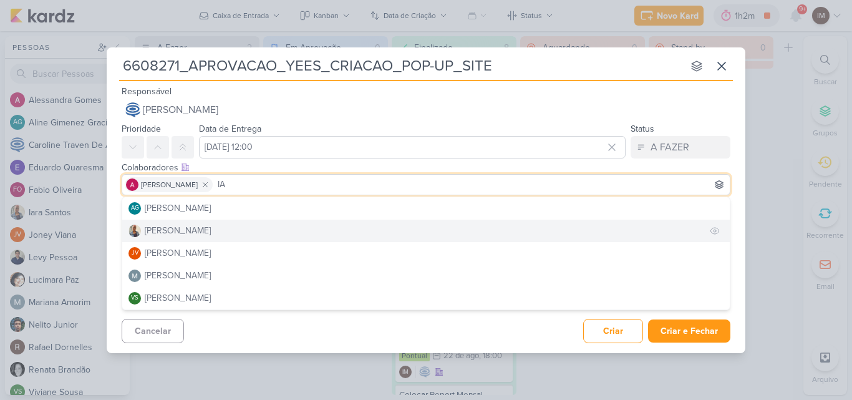
type input "IA"
click at [418, 230] on button "[PERSON_NAME]" at bounding box center [426, 231] width 608 height 22
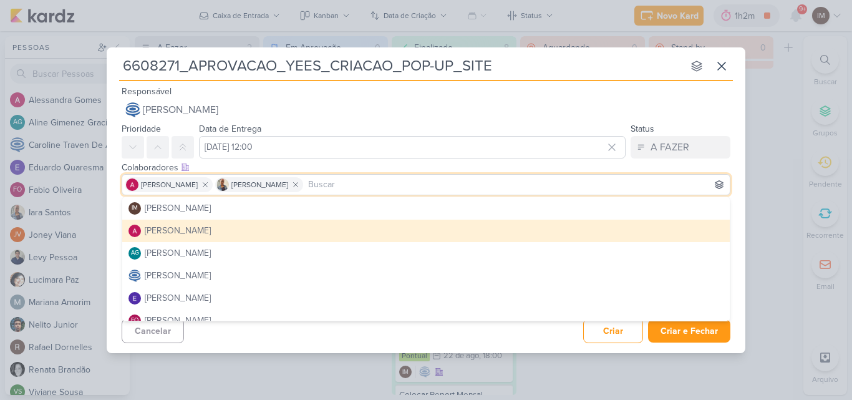
click at [418, 230] on button "[PERSON_NAME]" at bounding box center [426, 231] width 608 height 22
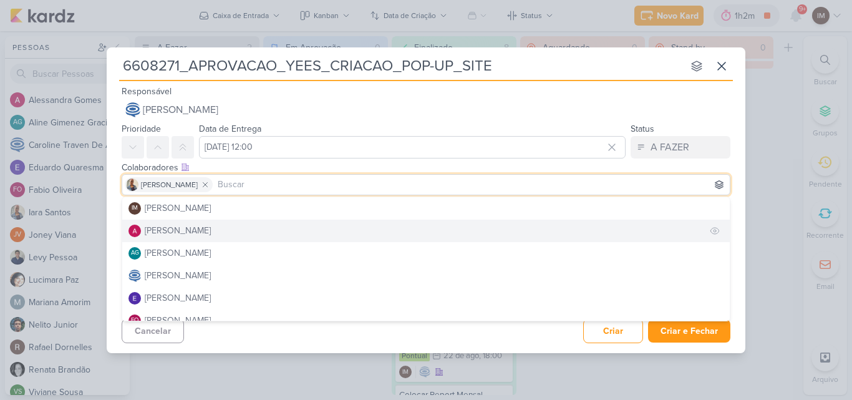
click at [402, 230] on button "[PERSON_NAME]" at bounding box center [426, 231] width 608 height 22
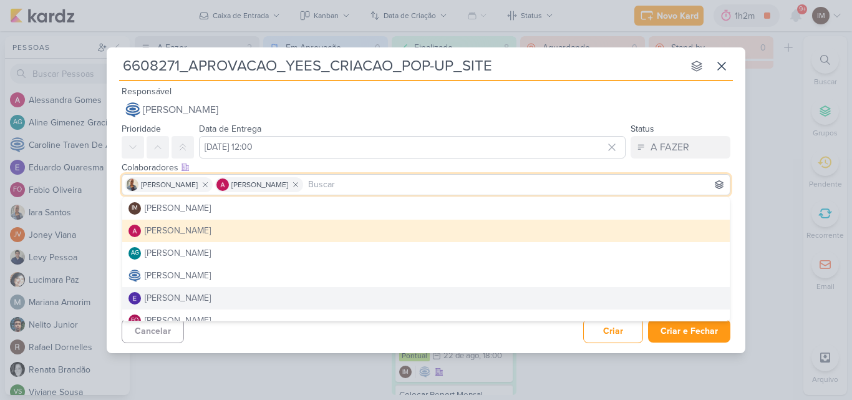
click at [313, 340] on div "Cancelar Criar Criar e Fechar Ctrl + Enter" at bounding box center [426, 330] width 639 height 32
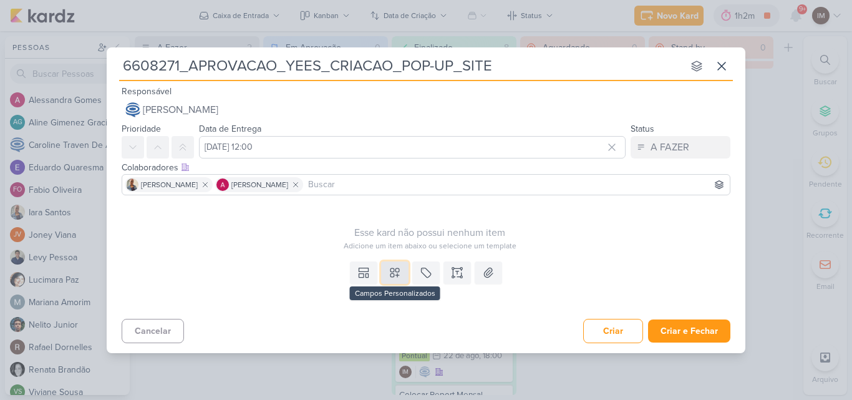
click at [386, 279] on button at bounding box center [394, 272] width 27 height 22
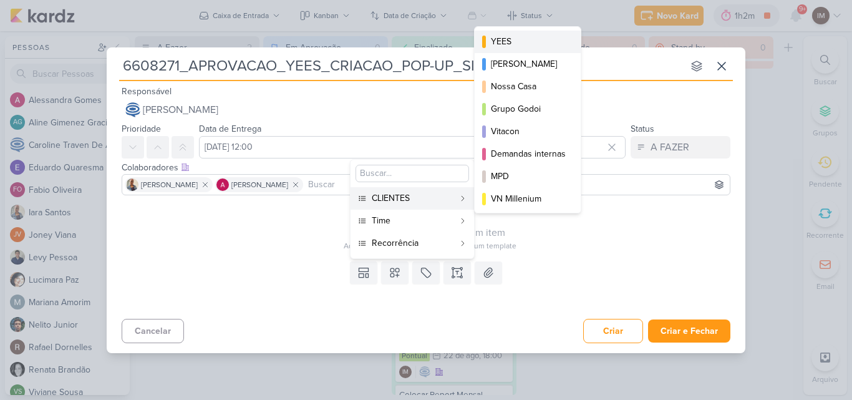
click at [516, 43] on div "YEES" at bounding box center [528, 41] width 75 height 13
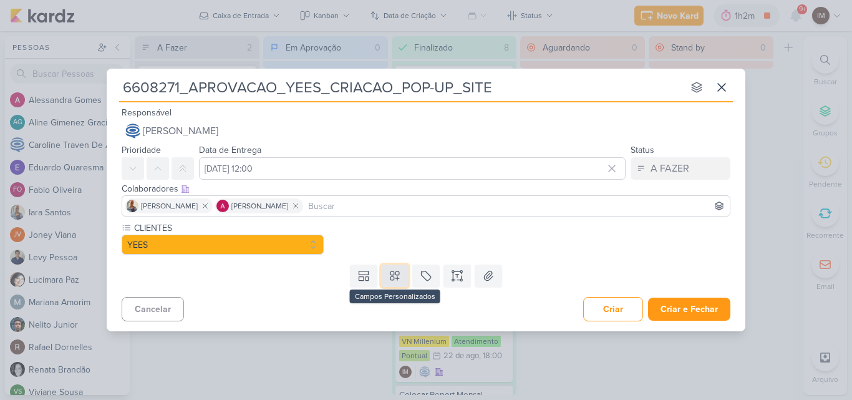
click at [389, 278] on icon at bounding box center [395, 276] width 12 height 12
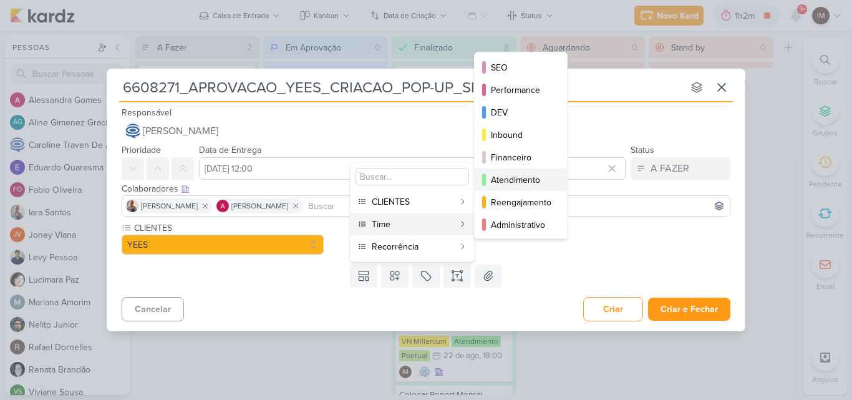
click at [507, 177] on div "Atendimento" at bounding box center [521, 179] width 61 height 13
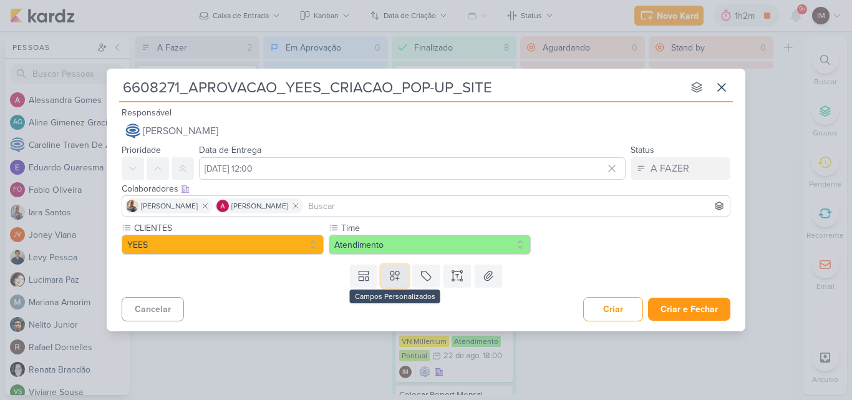
click at [406, 278] on button at bounding box center [394, 276] width 27 height 22
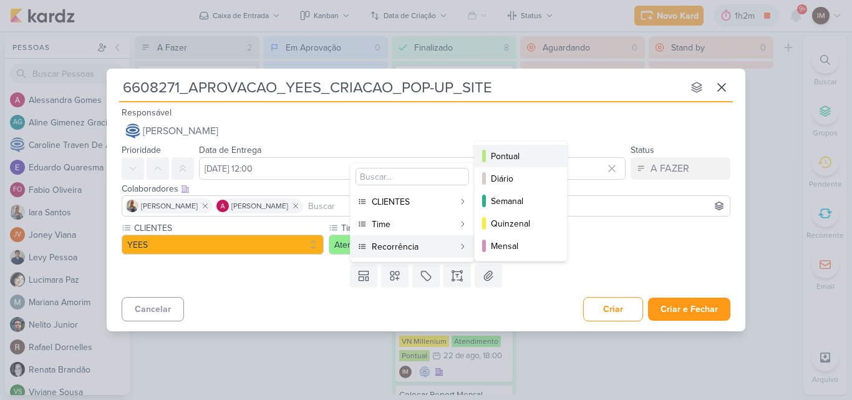
click at [507, 145] on button "Pontual" at bounding box center [521, 156] width 92 height 22
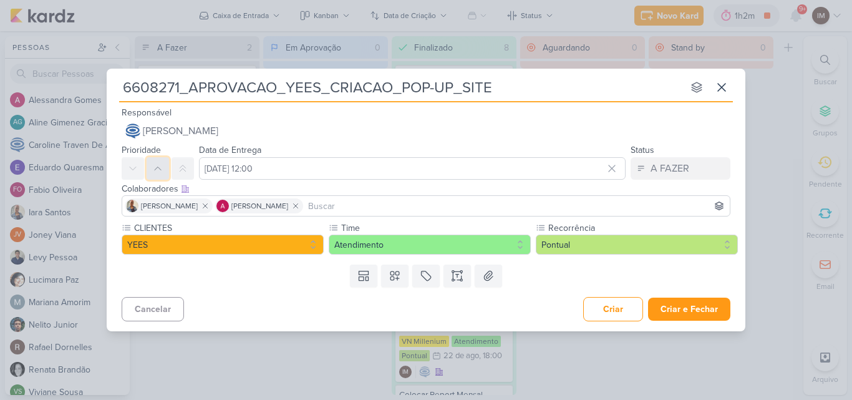
click at [162, 166] on icon at bounding box center [158, 168] width 10 height 10
drag, startPoint x: 695, startPoint y: 315, endPoint x: 497, endPoint y: 321, distance: 198.5
click at [497, 321] on div "Cancelar Criar Criar e Fechar Ctrl + Enter" at bounding box center [426, 308] width 639 height 32
click at [688, 304] on button "Criar e Fechar" at bounding box center [689, 309] width 82 height 23
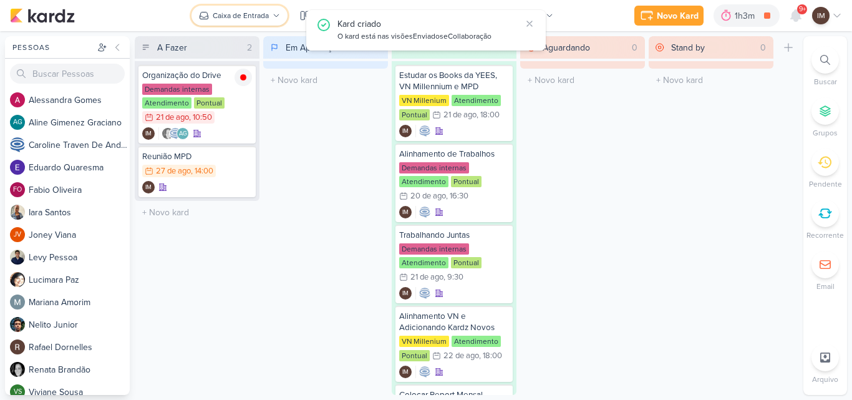
click at [246, 9] on button "Caixa de Entrada" at bounding box center [240, 16] width 96 height 20
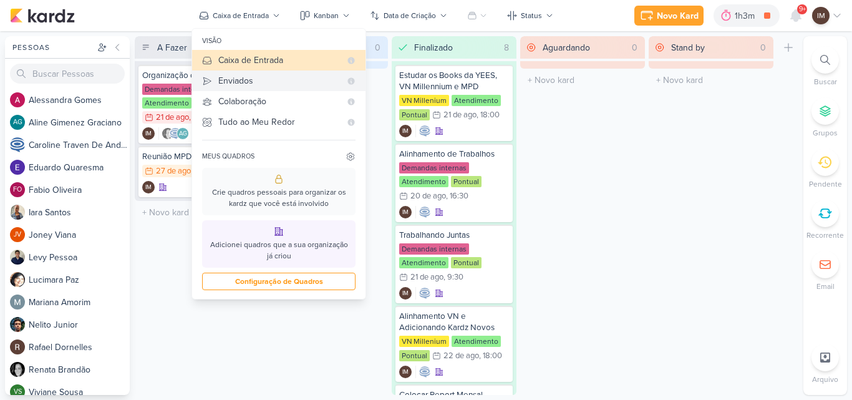
click at [246, 75] on div "Enviados" at bounding box center [279, 80] width 122 height 13
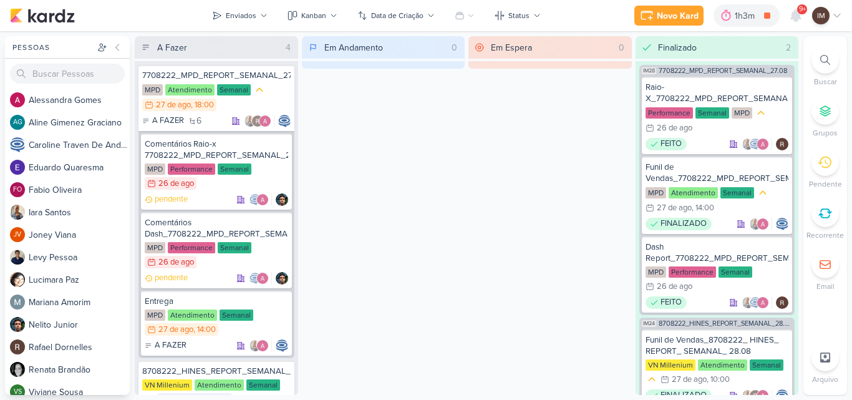
drag, startPoint x: 851, startPoint y: 65, endPoint x: 541, endPoint y: 223, distance: 348.3
click at [567, 228] on div "Pessoas [GEOGRAPHIC_DATA] A l e s s a n d r a G o m e s AG A l i n e G i m e n …" at bounding box center [426, 215] width 852 height 359
click at [528, 245] on div "Em Espera 0" at bounding box center [550, 215] width 163 height 359
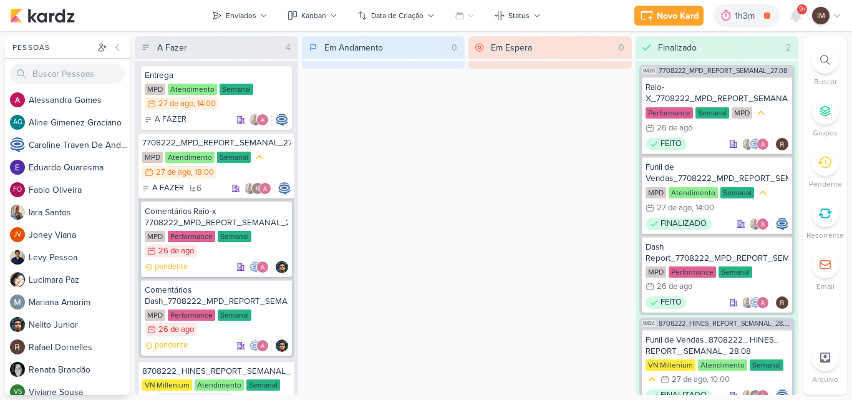
click at [329, 291] on div "Em Andamento 0" at bounding box center [383, 215] width 163 height 359
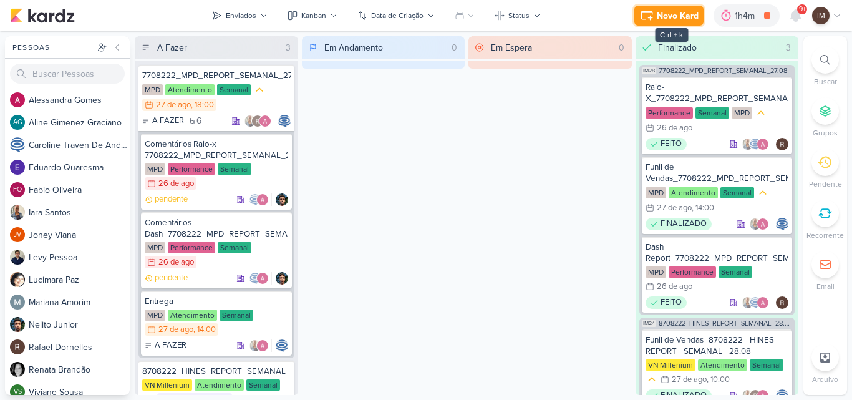
click at [646, 7] on button "Novo Kard" at bounding box center [669, 16] width 69 height 20
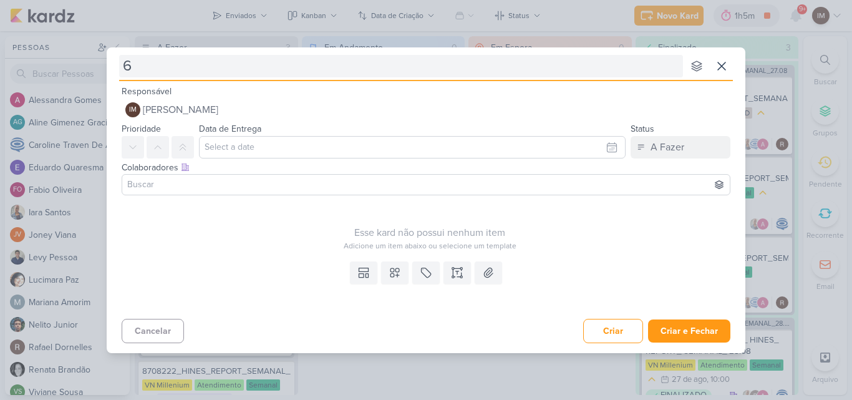
type input "66"
type input "6608"
type input "66082"
type input "6608271"
type input "6608271_"
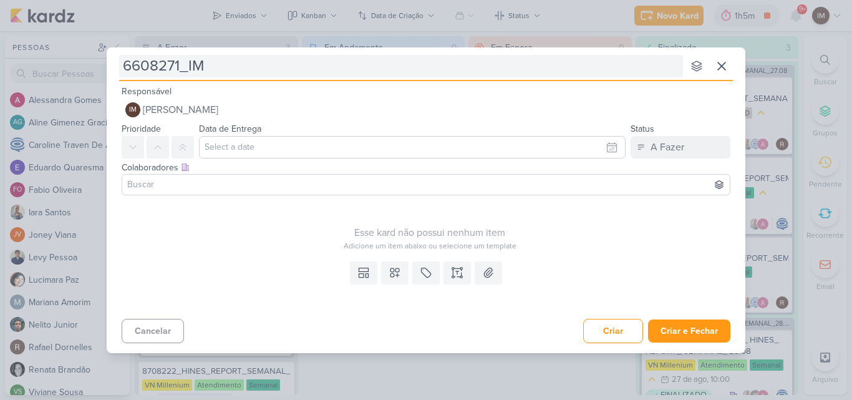
type input "6608271_IML"
type input "6608271_IMP"
type input "6608271_IMPLW"
type input "6608271_IMPLWN"
type input "6608271_IMPL"
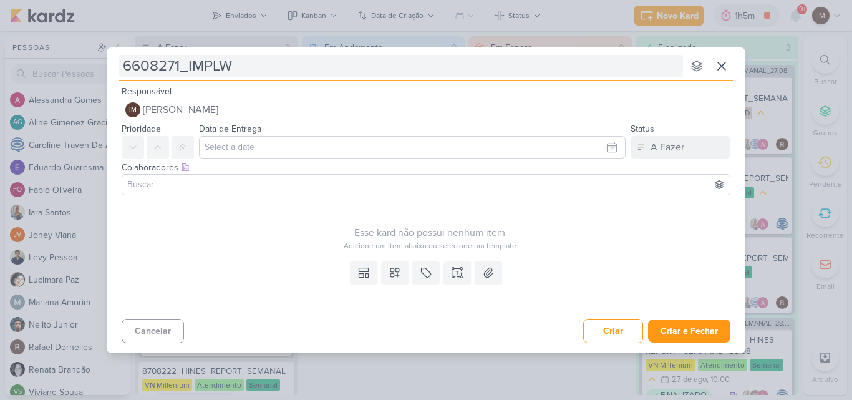
type input "6608271_IMPLWM"
type input "6608271_IMPLE"
type input "6608271_IMPLEM"
type input "6608271_IMPLEMW"
type input "6608271_IMPLEMEN"
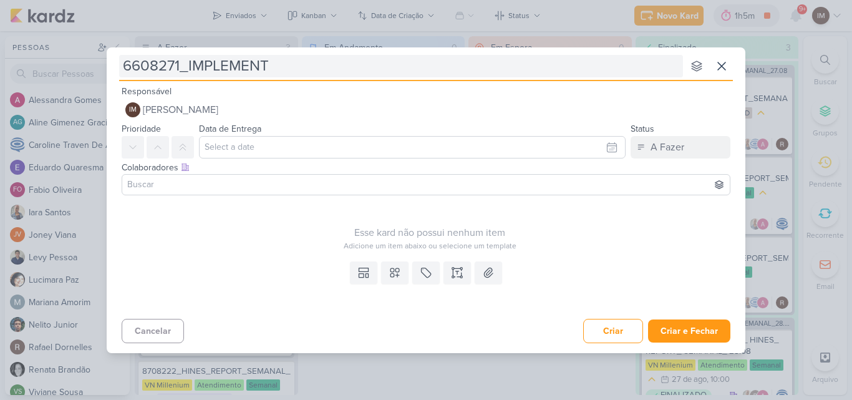
type input "6608271_IMPLEMENTA"
type input "6608271_IMPLEMENTAC"
type input "6608271_IMPLEMENTACAO"
type input "6608271_IMPLEMENTACAO_"
type input "6608271_IMPLEMENTACAO_YEES"
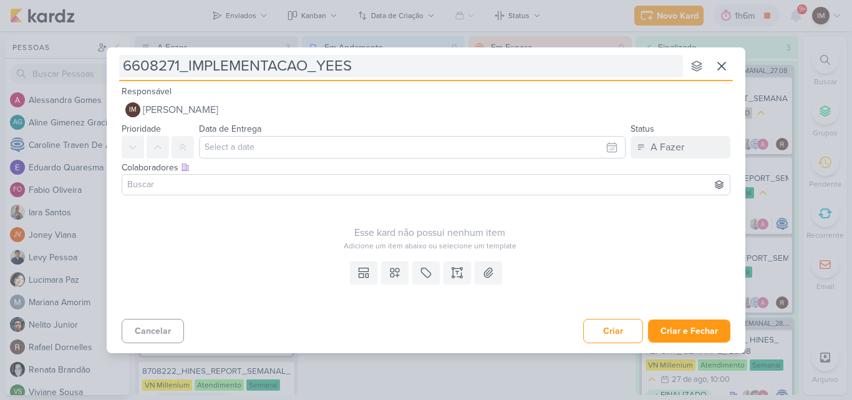
type input "6608271_IMPLEMENTACAO_YEES_"
type input "6608271_IMPLEMENTACAO_YEES_PO"
type input "6608271_IMPLEMENTACAO_YEES_POP"
type input "6608271_IMPLEMENTACAO_YEES_POP-"
type input "6608271_IMPLEMENTACAO_YEES_POP-U"
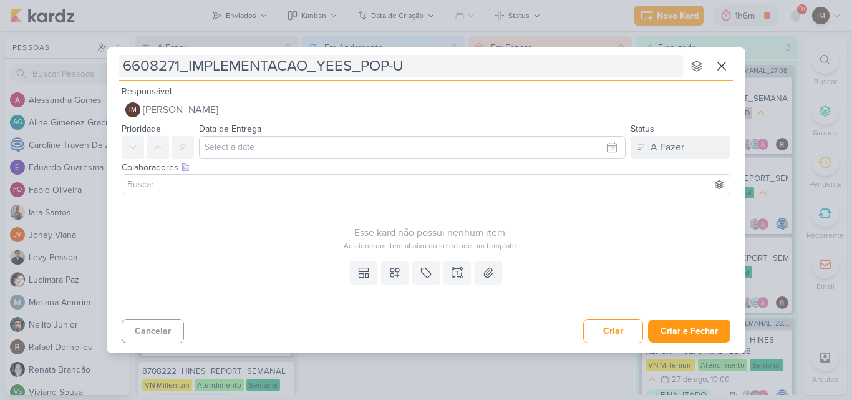
type input "6608271_IMPLEMENTACAO_YEES_POP-UP"
type input "6608271_IMPLEMENTACAO_YEES_POP-UP-"
type input "6608271_IMPLEMENTACAO_YEES_POP-UP"
type input "6608271_IMPLEMENTACAO_YEES_POP-UP_"
type input "6608271_IMPLEMENTACAO_YEES_POP-UP_site"
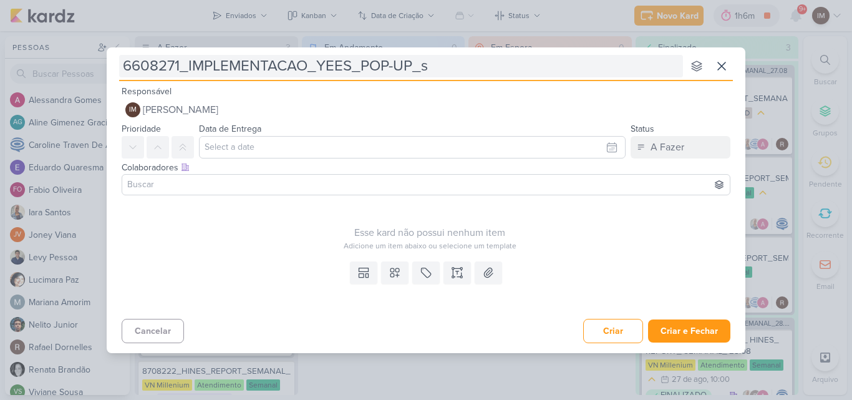
type input "6608271_IMPLEMENTACAO_YEES_POP-UP_"
type input "6608271_IMPLEMENTACAO_YEES_POP-UP_SI"
type input "6608271_IMPLEMENTACAO_YEES_POP-UP_SITE"
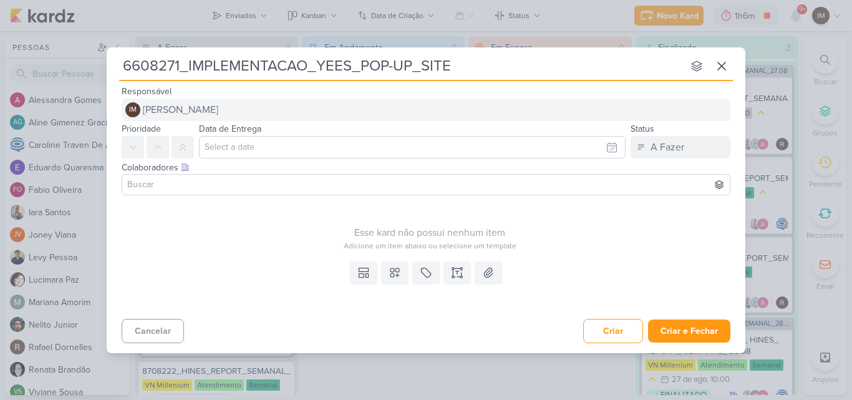
type input "6608271_IMPLEMENTACAO_YEES_POP-UP_SITE"
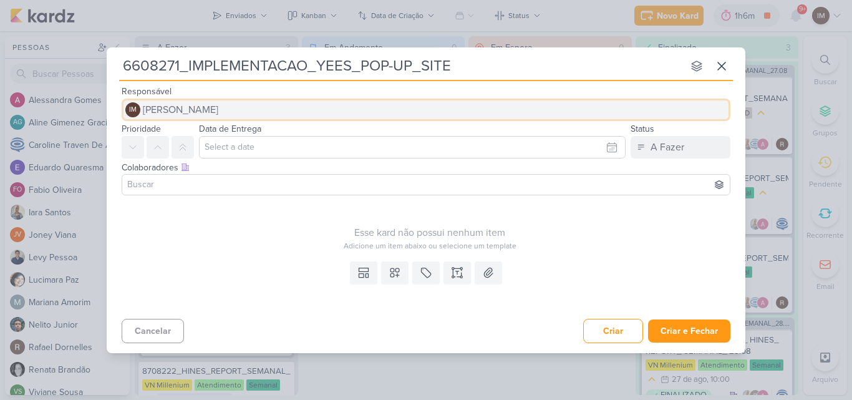
click at [543, 113] on button "IM [PERSON_NAME]" at bounding box center [426, 110] width 609 height 22
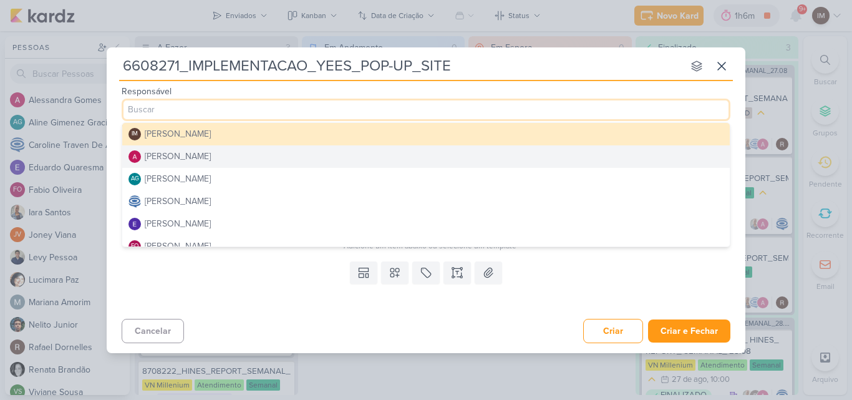
click at [525, 159] on button "[PERSON_NAME]" at bounding box center [426, 156] width 608 height 22
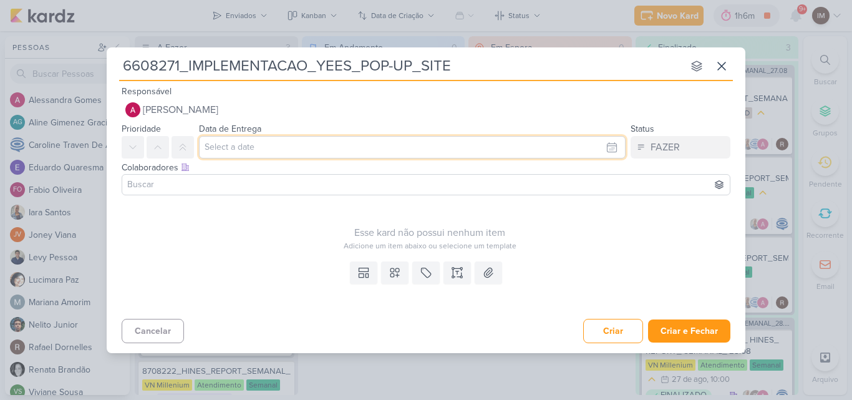
click at [511, 149] on input "text" at bounding box center [412, 147] width 427 height 22
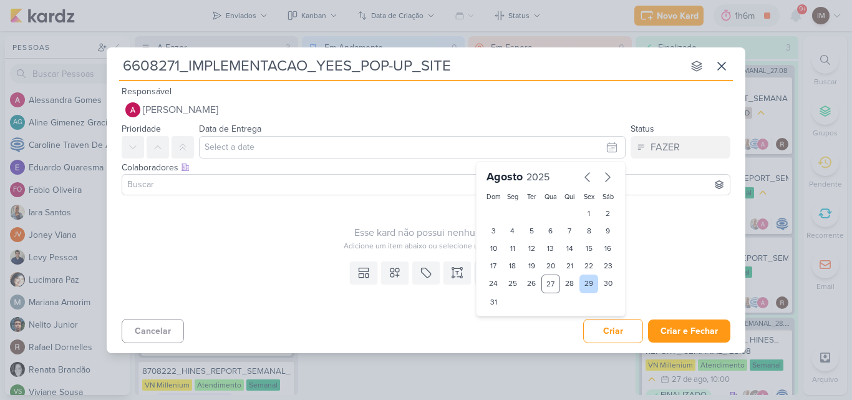
click at [587, 280] on div "29" at bounding box center [589, 284] width 19 height 19
type input "[DATE] 23:59"
click at [505, 319] on select "00 01 02 03 04 05 06 07 08 09 10 11 12 13 14 15 16 17 18 19 20 21 22 23" at bounding box center [512, 323] width 17 height 15
select select "12"
click at [504, 316] on select "00 01 02 03 04 05 06 07 08 09 10 11 12 13 14 15 16 17 18 19 20 21 22 23" at bounding box center [512, 323] width 17 height 15
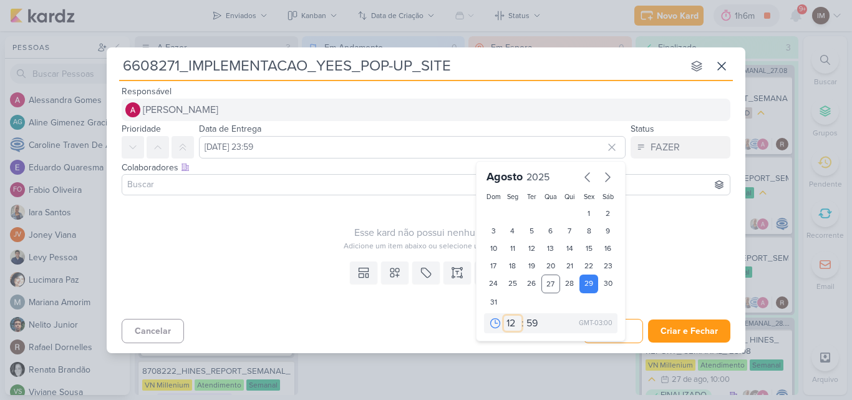
type input "[DATE] 12:59"
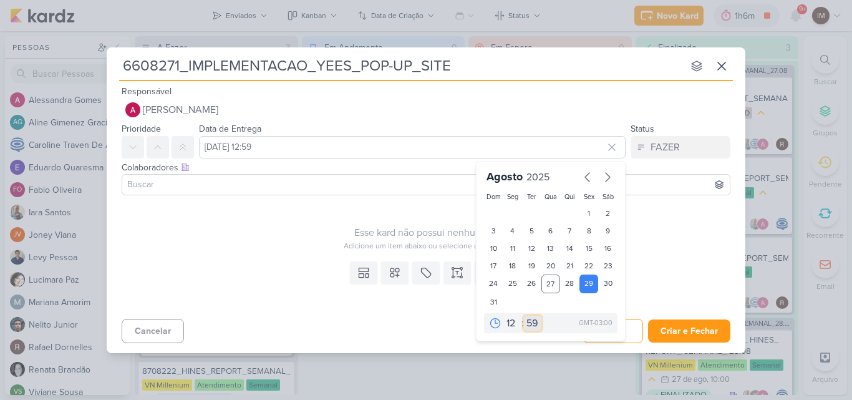
click at [528, 321] on select "00 05 10 15 20 25 30 35 40 45 50 55 59" at bounding box center [532, 323] width 17 height 15
select select "0"
click at [524, 316] on select "00 05 10 15 20 25 30 35 40 45 50 55 59" at bounding box center [532, 323] width 17 height 15
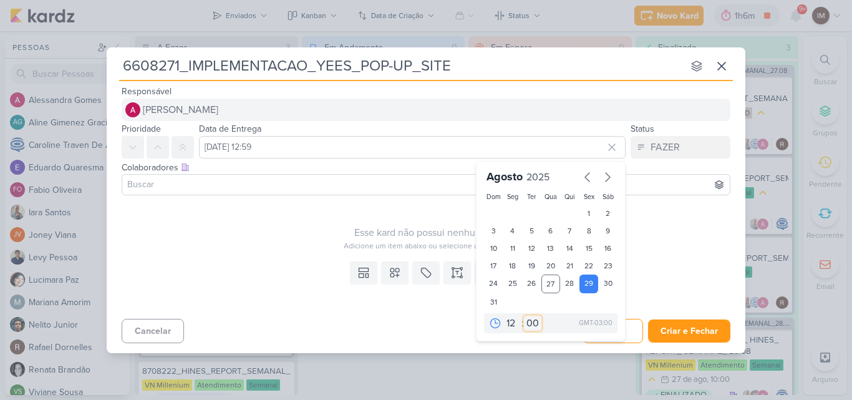
type input "[DATE] 12:00"
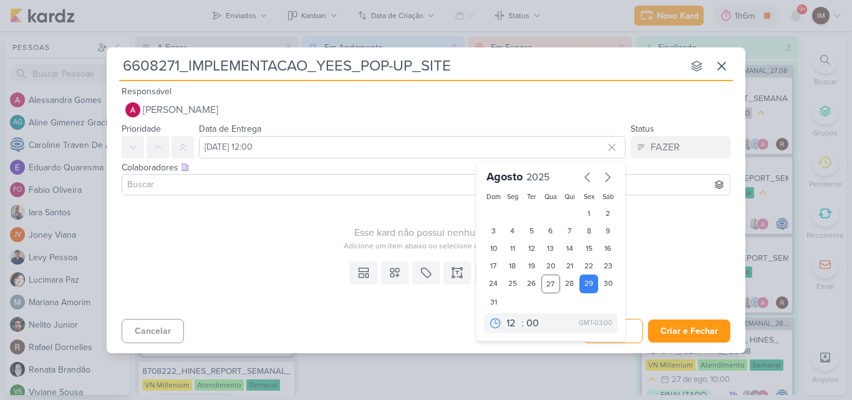
click at [460, 187] on input at bounding box center [426, 184] width 603 height 15
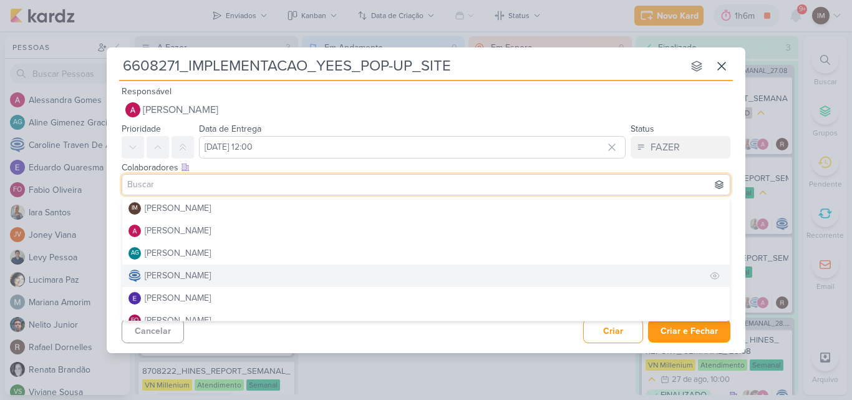
click at [443, 272] on button "[PERSON_NAME]" at bounding box center [426, 276] width 608 height 22
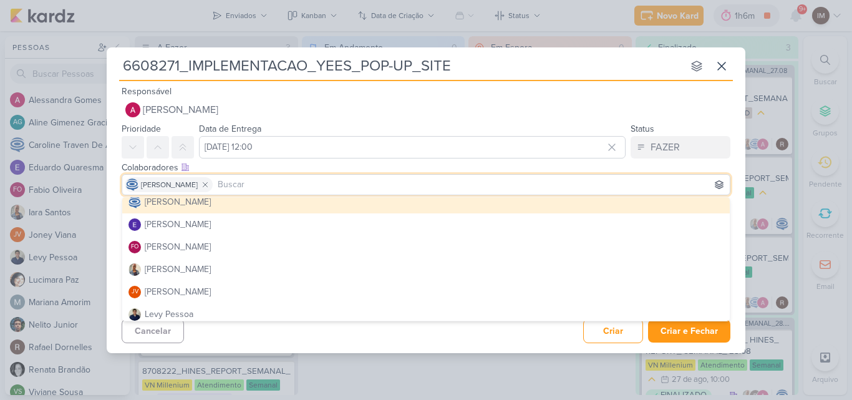
scroll to position [79, 0]
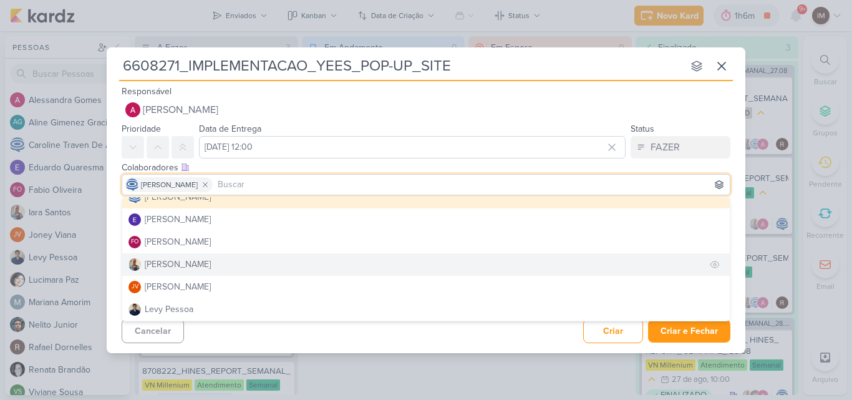
click at [636, 271] on button "[PERSON_NAME]" at bounding box center [426, 264] width 608 height 22
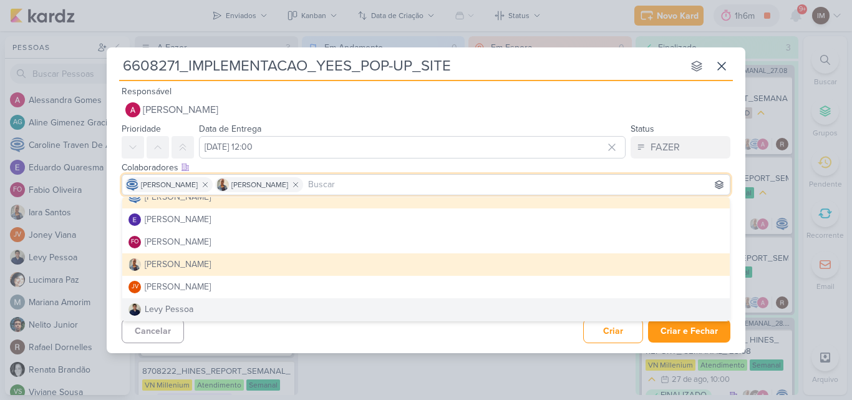
click at [455, 346] on div "6608271_IMPLEMENTACAO_YEES_POP-UP_SITE nenhum grupo disponível esc Responsável …" at bounding box center [426, 200] width 639 height 306
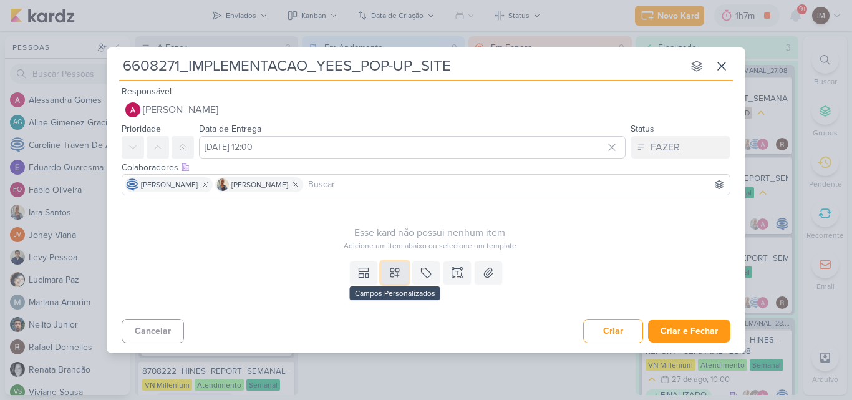
click at [397, 276] on icon at bounding box center [395, 272] width 12 height 12
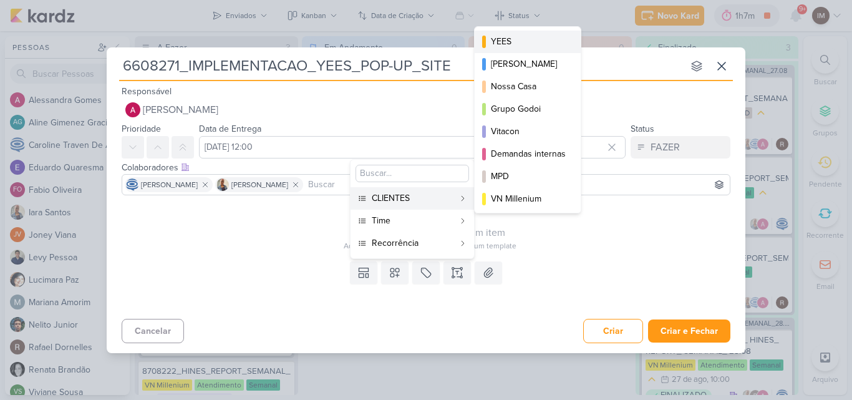
click at [522, 40] on div "YEES" at bounding box center [528, 41] width 75 height 13
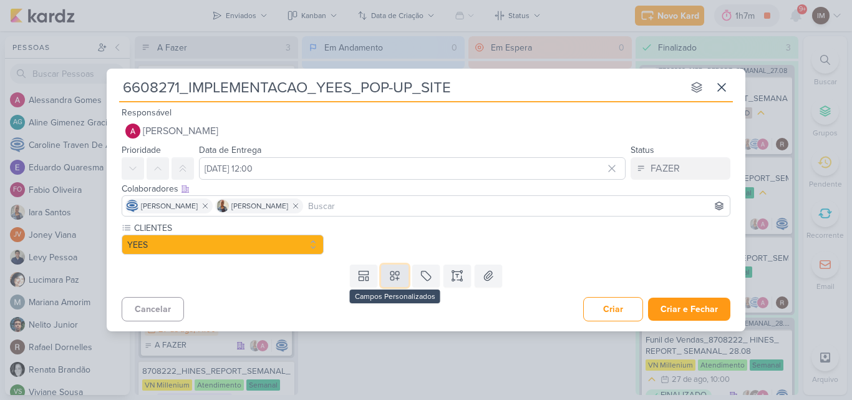
click at [397, 274] on icon at bounding box center [395, 276] width 12 height 12
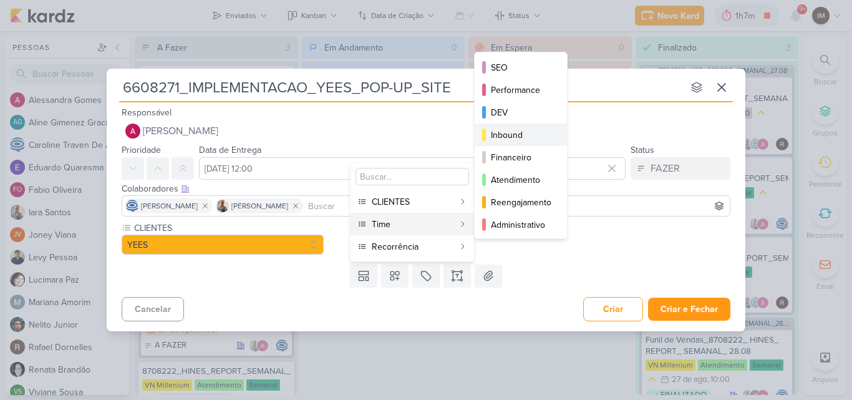
click at [517, 139] on div "Inbound" at bounding box center [521, 135] width 61 height 13
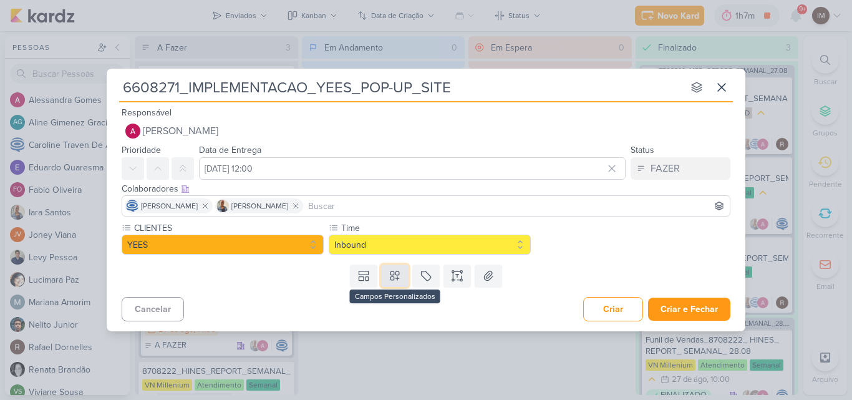
click at [404, 276] on button at bounding box center [394, 276] width 27 height 22
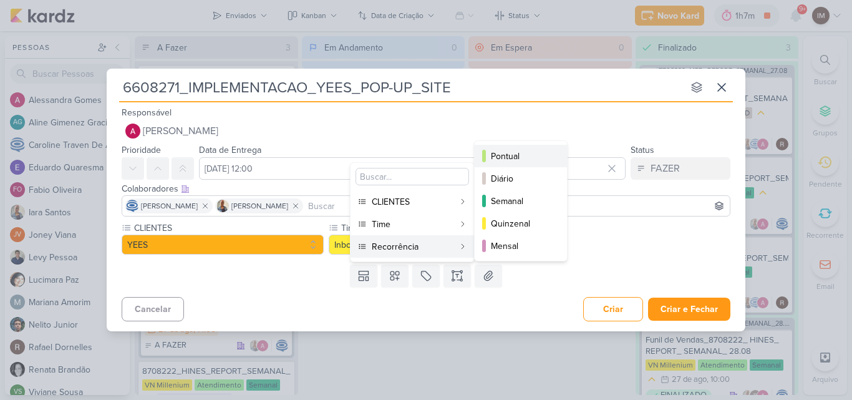
click at [513, 160] on div "Pontual" at bounding box center [521, 156] width 61 height 13
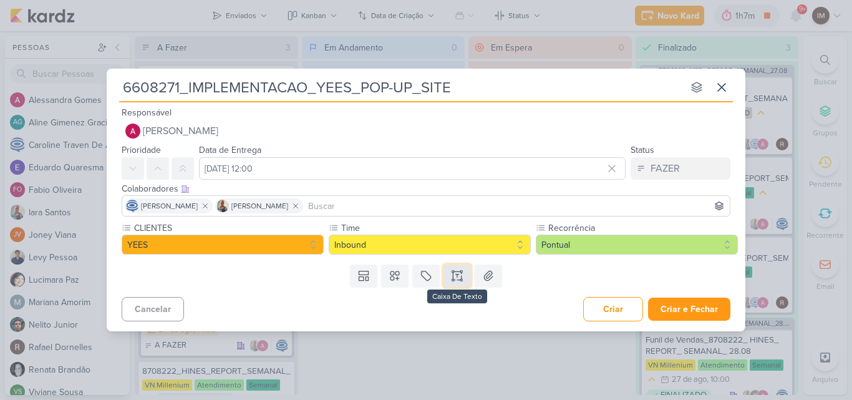
click at [462, 285] on button at bounding box center [457, 276] width 27 height 22
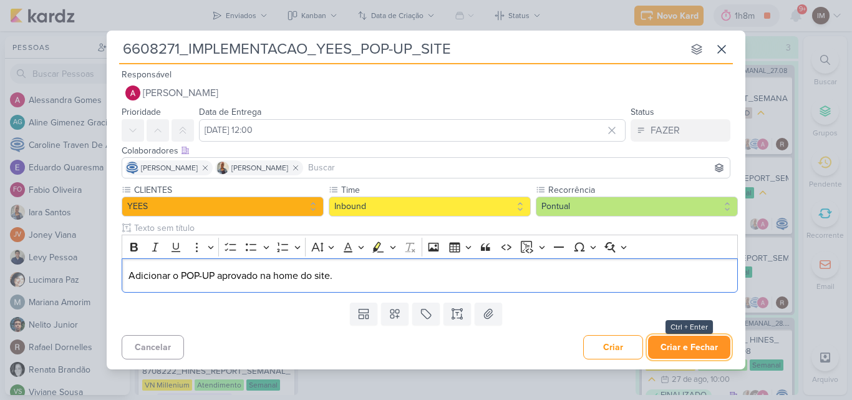
click at [690, 349] on button "Criar e Fechar" at bounding box center [689, 347] width 82 height 23
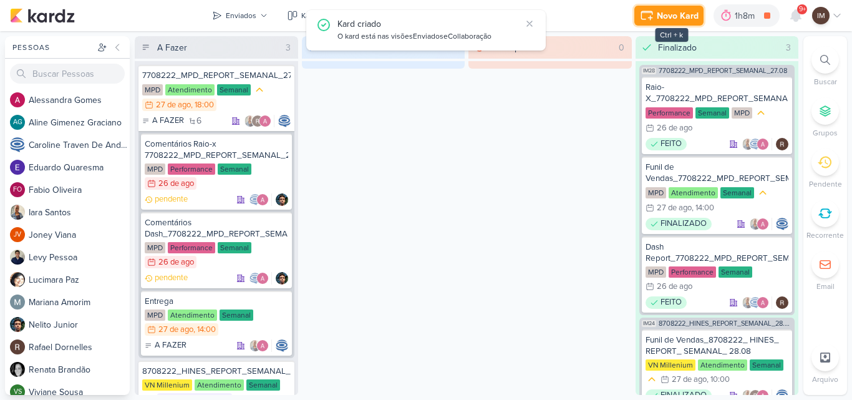
click at [685, 16] on div "Novo Kard" at bounding box center [678, 15] width 42 height 13
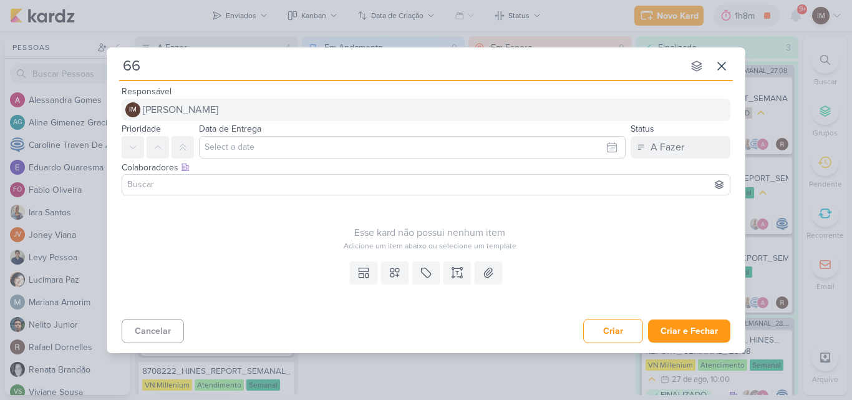
type input "660"
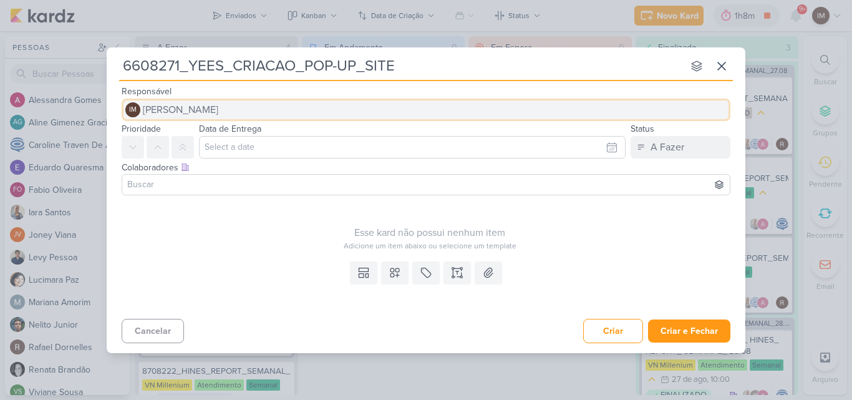
click at [555, 104] on button "IM [PERSON_NAME]" at bounding box center [426, 110] width 609 height 22
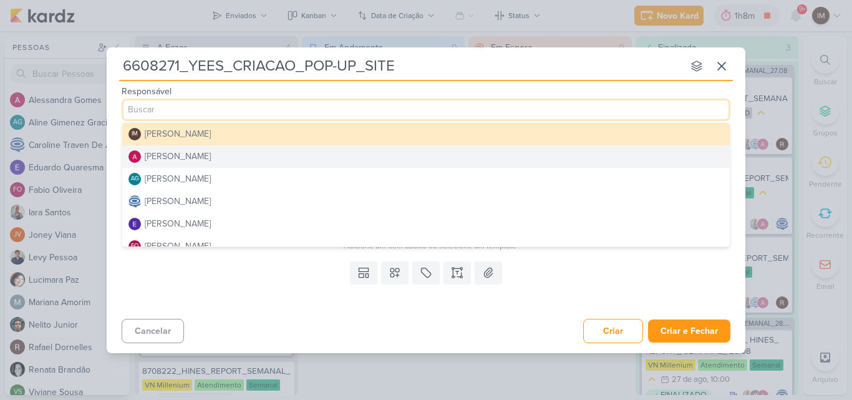
click at [528, 158] on button "[PERSON_NAME]" at bounding box center [426, 156] width 608 height 22
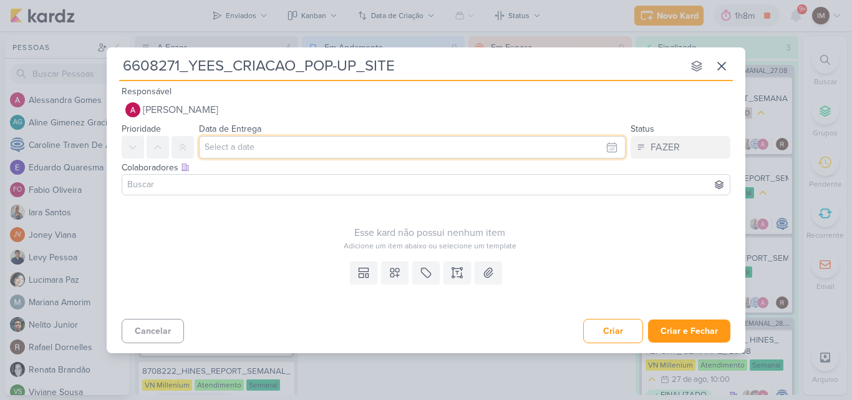
click at [530, 150] on input "text" at bounding box center [412, 147] width 427 height 22
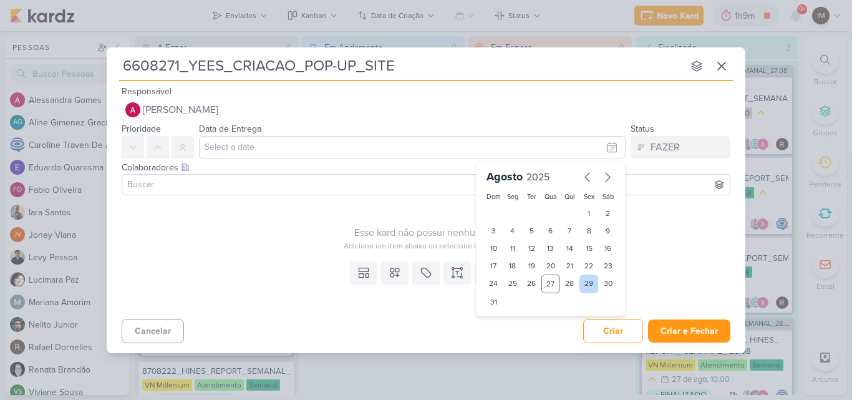
click at [591, 287] on div "29" at bounding box center [589, 284] width 19 height 19
click at [511, 325] on select "00 01 02 03 04 05 06 07 08 09 10 11 12 13 14 15 16 17 18 19 20 21 22 23" at bounding box center [512, 323] width 17 height 15
click at [504, 316] on select "00 01 02 03 04 05 06 07 08 09 10 11 12 13 14 15 16 17 18 19 20 21 22 23" at bounding box center [512, 323] width 17 height 15
click at [531, 328] on select "00 05 10 15 20 25 30 35 40 45 50 55 59" at bounding box center [532, 323] width 17 height 15
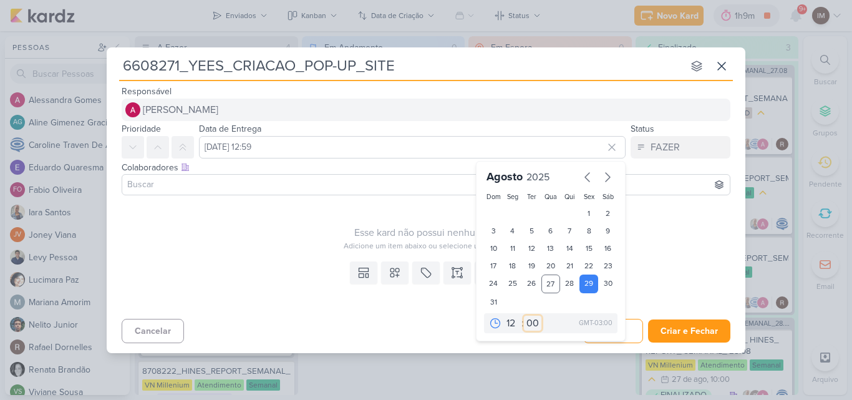
click at [524, 316] on select "00 05 10 15 20 25 30 35 40 45 50 55 59" at bounding box center [532, 323] width 17 height 15
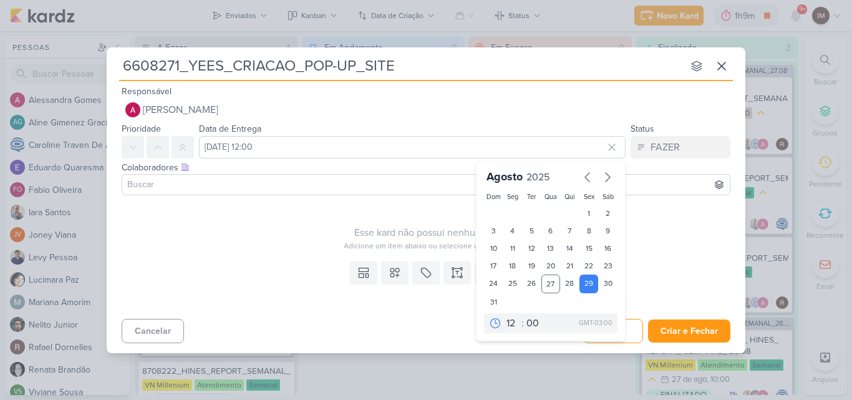
click at [445, 184] on input at bounding box center [426, 184] width 603 height 15
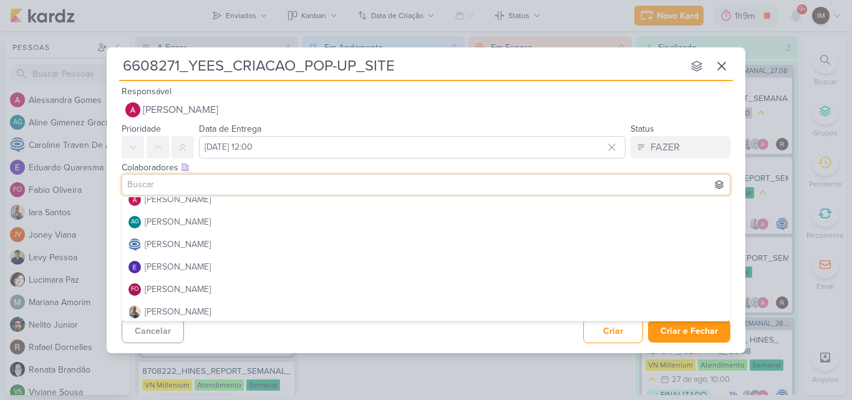
scroll to position [0, 0]
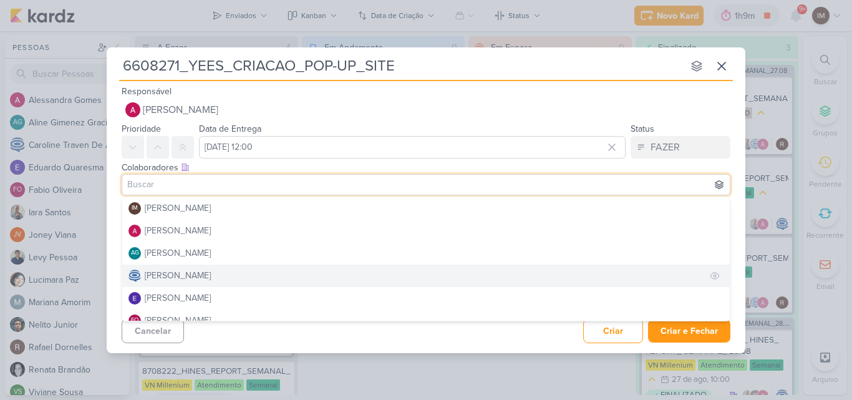
click at [650, 280] on button "[PERSON_NAME]" at bounding box center [426, 276] width 608 height 22
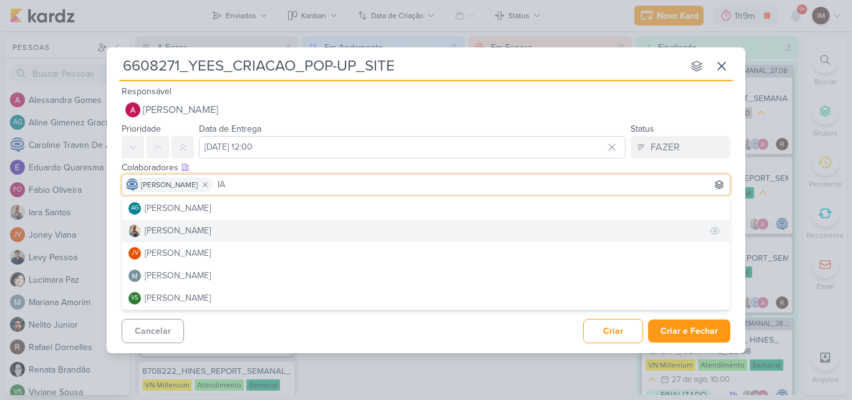
click at [634, 233] on button "[PERSON_NAME]" at bounding box center [426, 231] width 608 height 22
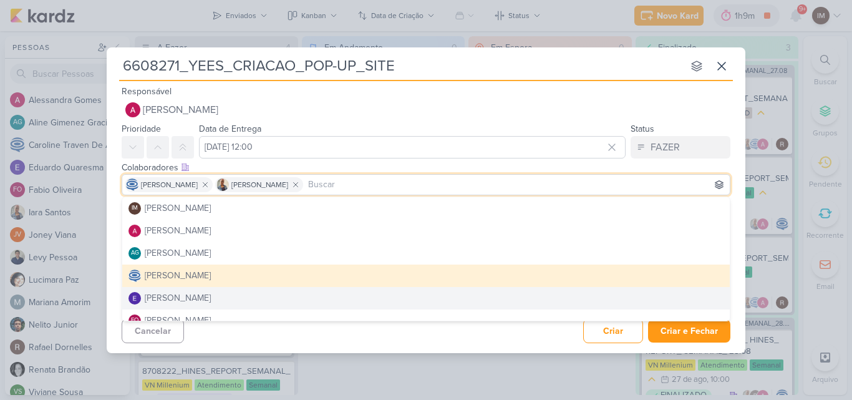
click at [494, 335] on div "Cancelar Criar Criar e Fechar Ctrl + Enter" at bounding box center [426, 330] width 639 height 32
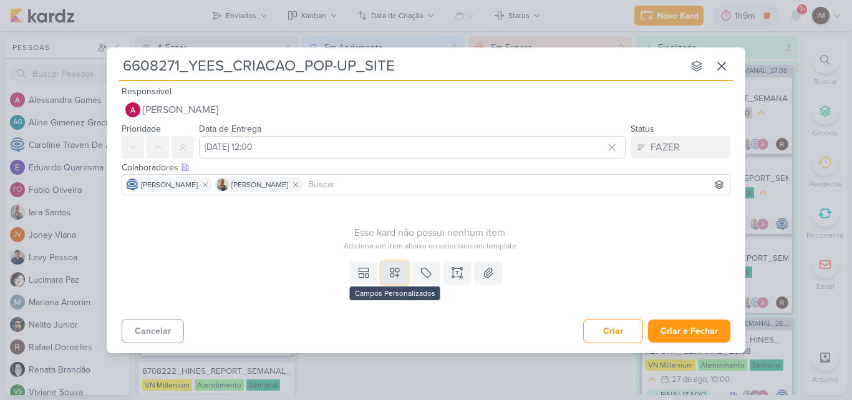
click at [401, 271] on icon at bounding box center [395, 272] width 12 height 12
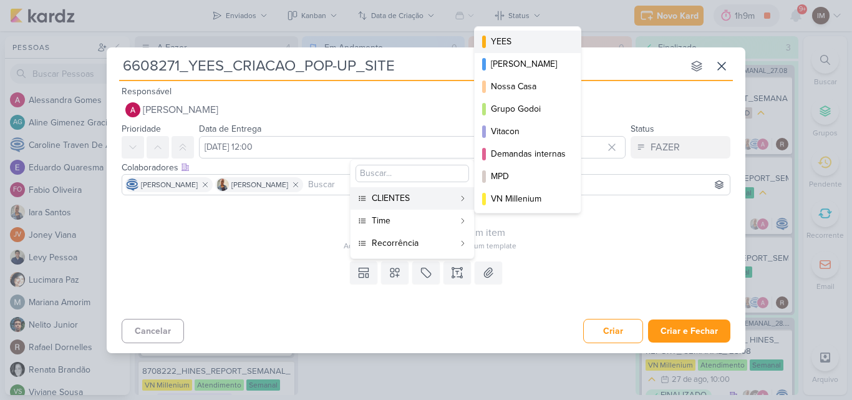
click at [524, 41] on div "YEES" at bounding box center [528, 41] width 75 height 13
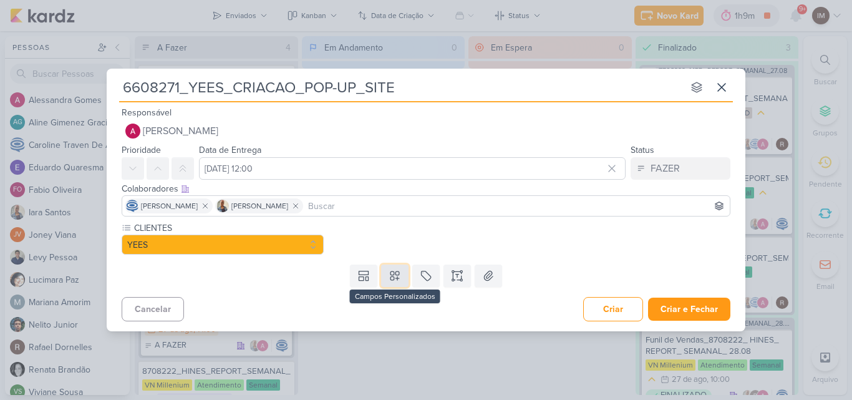
click at [394, 277] on icon at bounding box center [395, 275] width 9 height 9
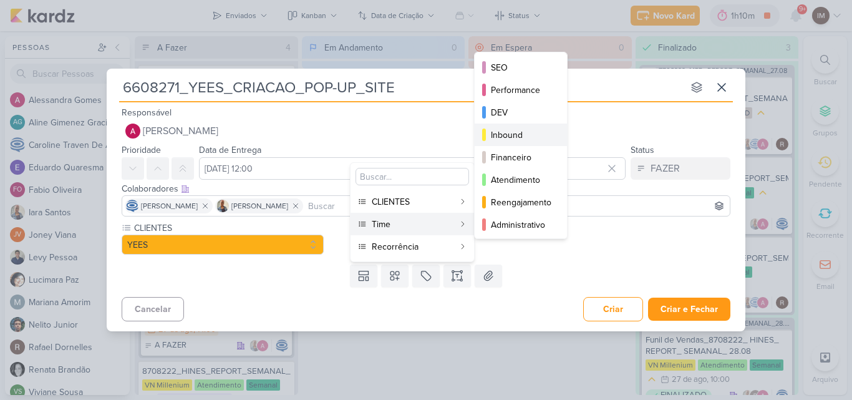
click at [496, 130] on div "Inbound" at bounding box center [521, 135] width 61 height 13
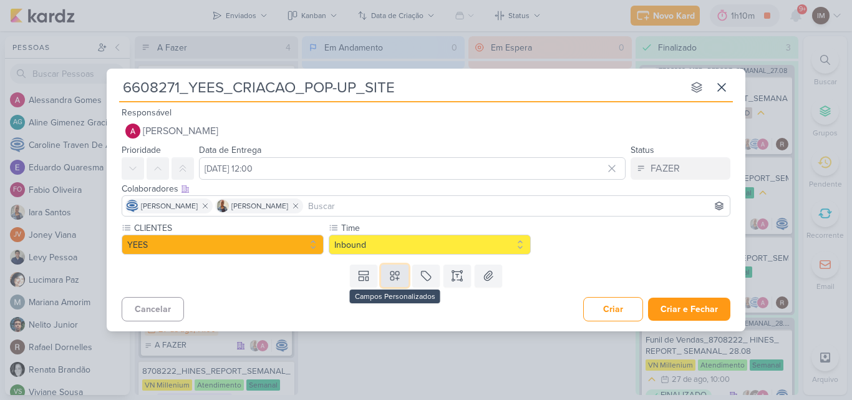
click at [404, 285] on button at bounding box center [394, 276] width 27 height 22
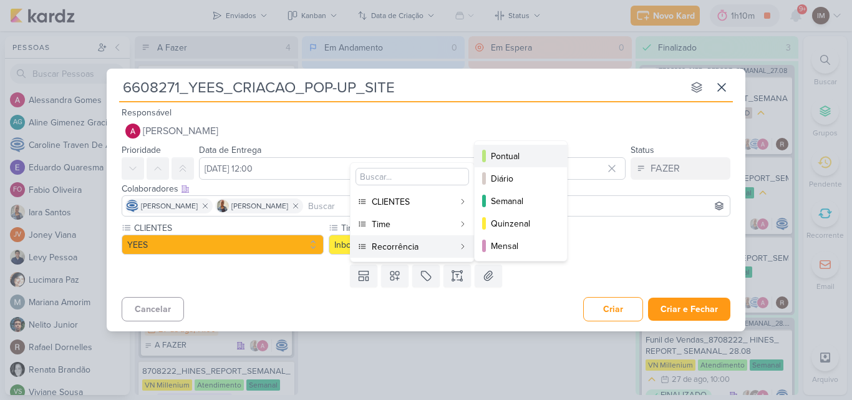
click at [514, 150] on div "Pontual" at bounding box center [521, 156] width 61 height 13
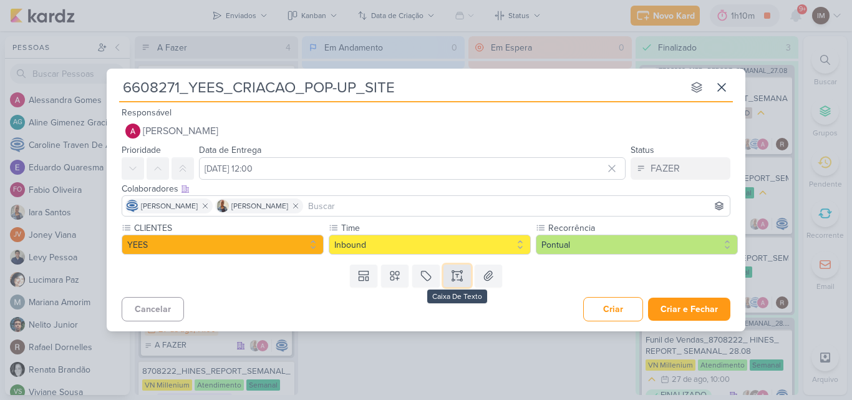
click at [456, 277] on icon at bounding box center [457, 276] width 12 height 12
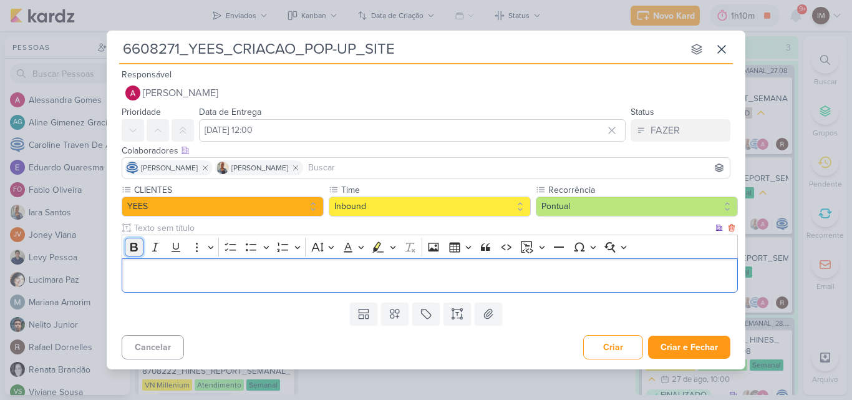
click at [132, 244] on icon "Editor toolbar" at bounding box center [133, 247] width 7 height 9
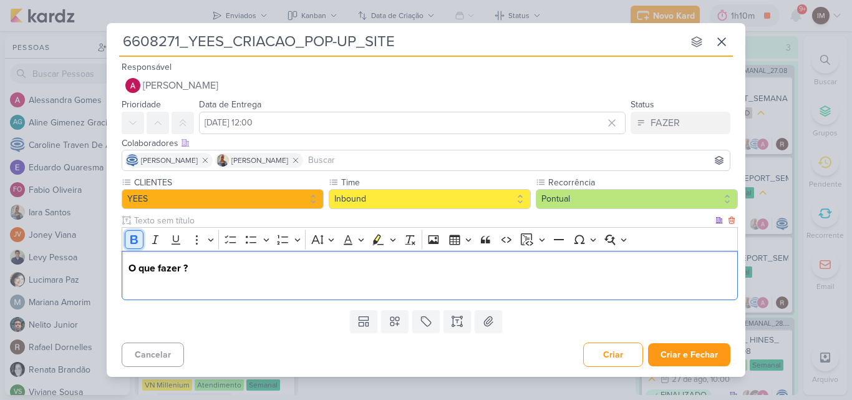
click at [133, 241] on icon "Editor toolbar" at bounding box center [134, 239] width 12 height 12
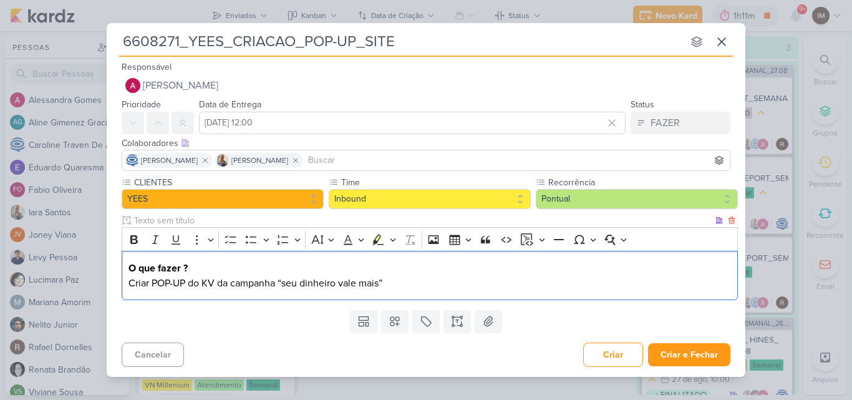
click at [286, 285] on p "Criar POP-UP do KV da campanha “seu dinheiro vale mais”" at bounding box center [430, 283] width 603 height 15
click at [408, 284] on p "Criar POP-UP do KV da campanha “Seu dinheiro vale mais”" at bounding box center [430, 283] width 603 height 15
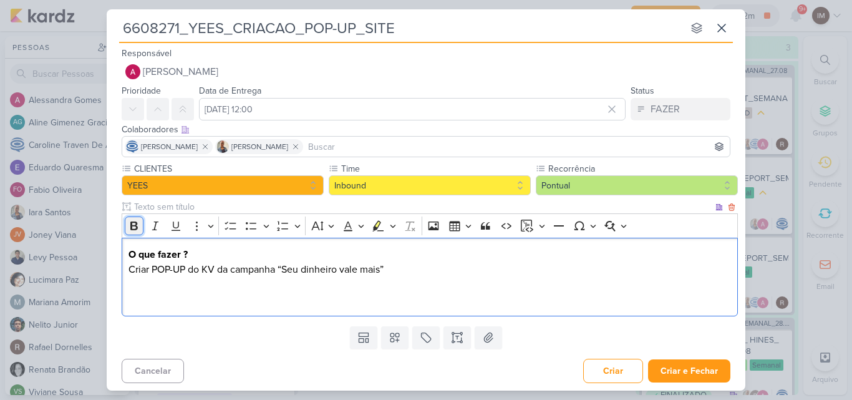
click at [135, 231] on icon "Editor toolbar" at bounding box center [134, 226] width 12 height 12
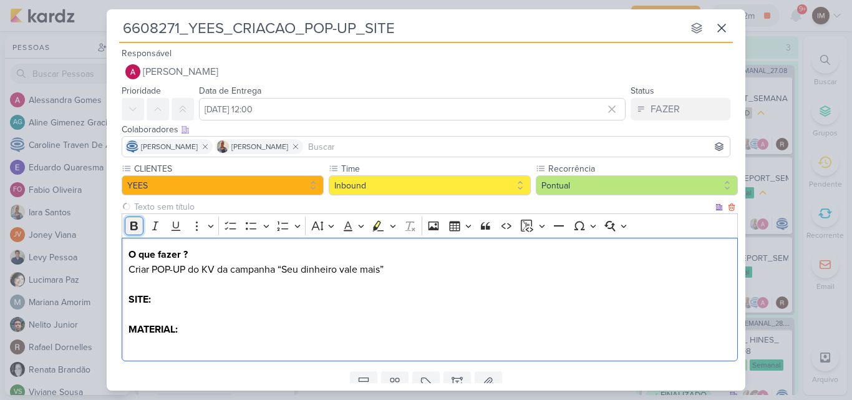
click at [134, 224] on icon "Editor toolbar" at bounding box center [134, 226] width 12 height 12
click at [271, 297] on p "SITE:" at bounding box center [430, 299] width 603 height 15
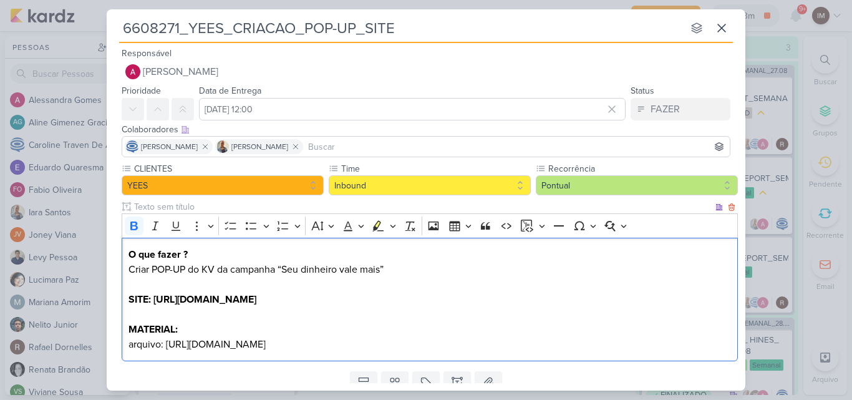
click at [256, 300] on strong "SITE: [URL][DOMAIN_NAME]" at bounding box center [193, 299] width 128 height 12
click at [256, 299] on strong "SITE: [URL][DOMAIN_NAME]" at bounding box center [193, 299] width 128 height 12
drag, startPoint x: 334, startPoint y: 299, endPoint x: 386, endPoint y: 354, distance: 75.9
click at [386, 354] on div "O que fazer ? Criar POP-UP do KV da campanha “Seu dinheiro vale mais” SITE: [UR…" at bounding box center [430, 300] width 616 height 124
drag, startPoint x: 155, startPoint y: 298, endPoint x: 338, endPoint y: 299, distance: 182.2
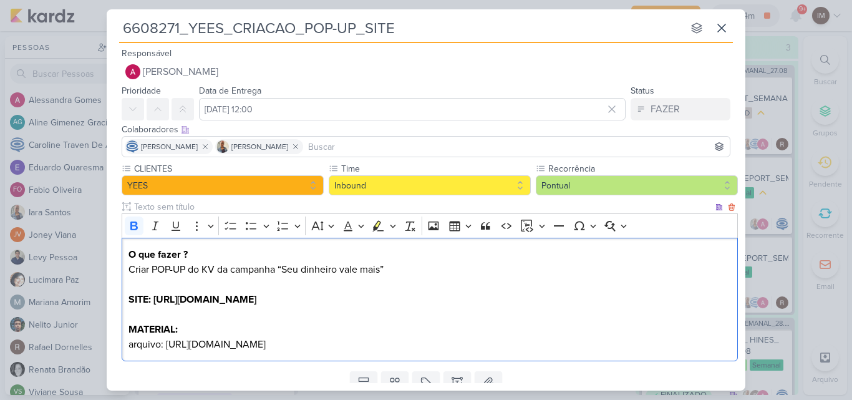
click at [338, 299] on p "SITE: [URL][DOMAIN_NAME]" at bounding box center [430, 299] width 603 height 15
click at [139, 225] on icon "Editor toolbar" at bounding box center [134, 226] width 12 height 12
click at [199, 328] on p "MATERIAL:" at bounding box center [430, 329] width 603 height 15
click at [421, 285] on p "Editor editing area: main" at bounding box center [430, 284] width 603 height 15
click at [423, 268] on p "Criar POP-UP do KV da campanha “Seu dinheiro vale mais”" at bounding box center [430, 269] width 603 height 15
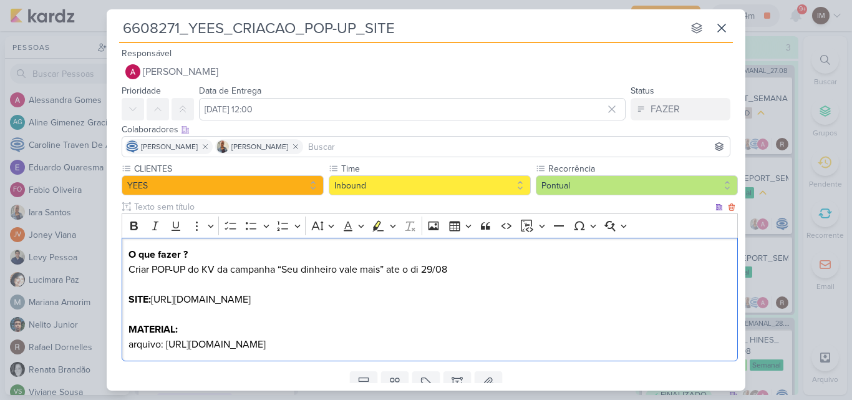
click at [421, 270] on p "Criar POP-UP do KV da campanha “Seu dinheiro vale mais” ate o di 29/08" at bounding box center [430, 269] width 603 height 15
click at [466, 266] on p "Criar POP-UP do KV da campanha “Seu dinheiro vale mais” ate o dia 29/08" at bounding box center [430, 269] width 603 height 15
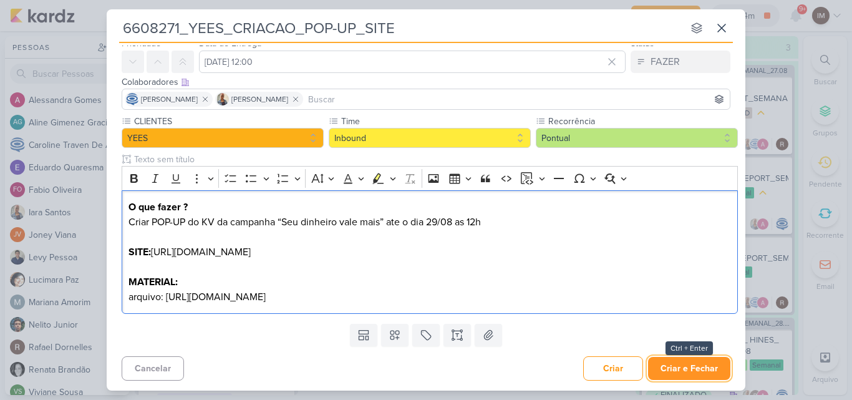
click at [687, 369] on button "Criar e Fechar" at bounding box center [689, 368] width 82 height 23
